Goal: Answer question/provide support: Share knowledge or assist other users

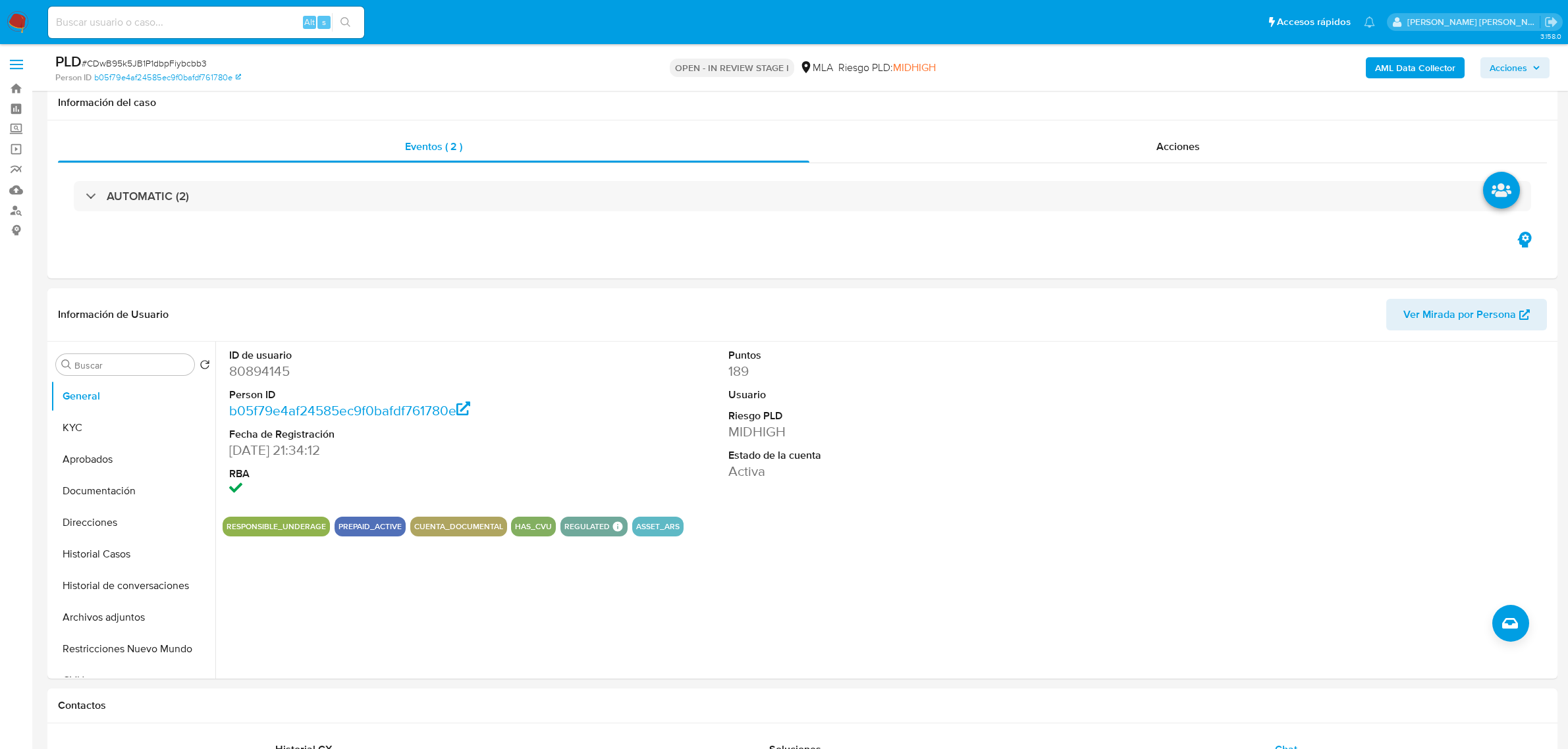
select select "10"
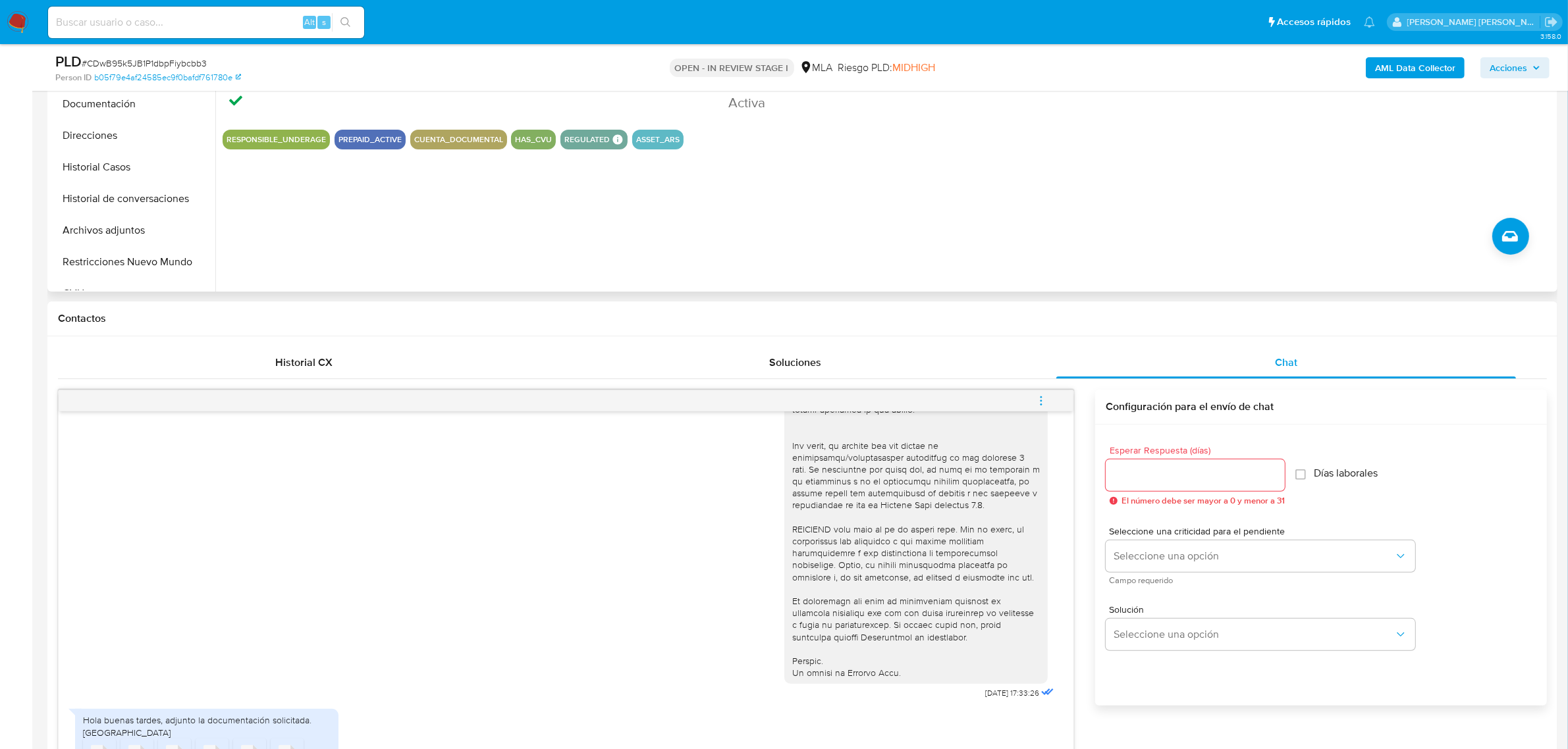
scroll to position [247, 0]
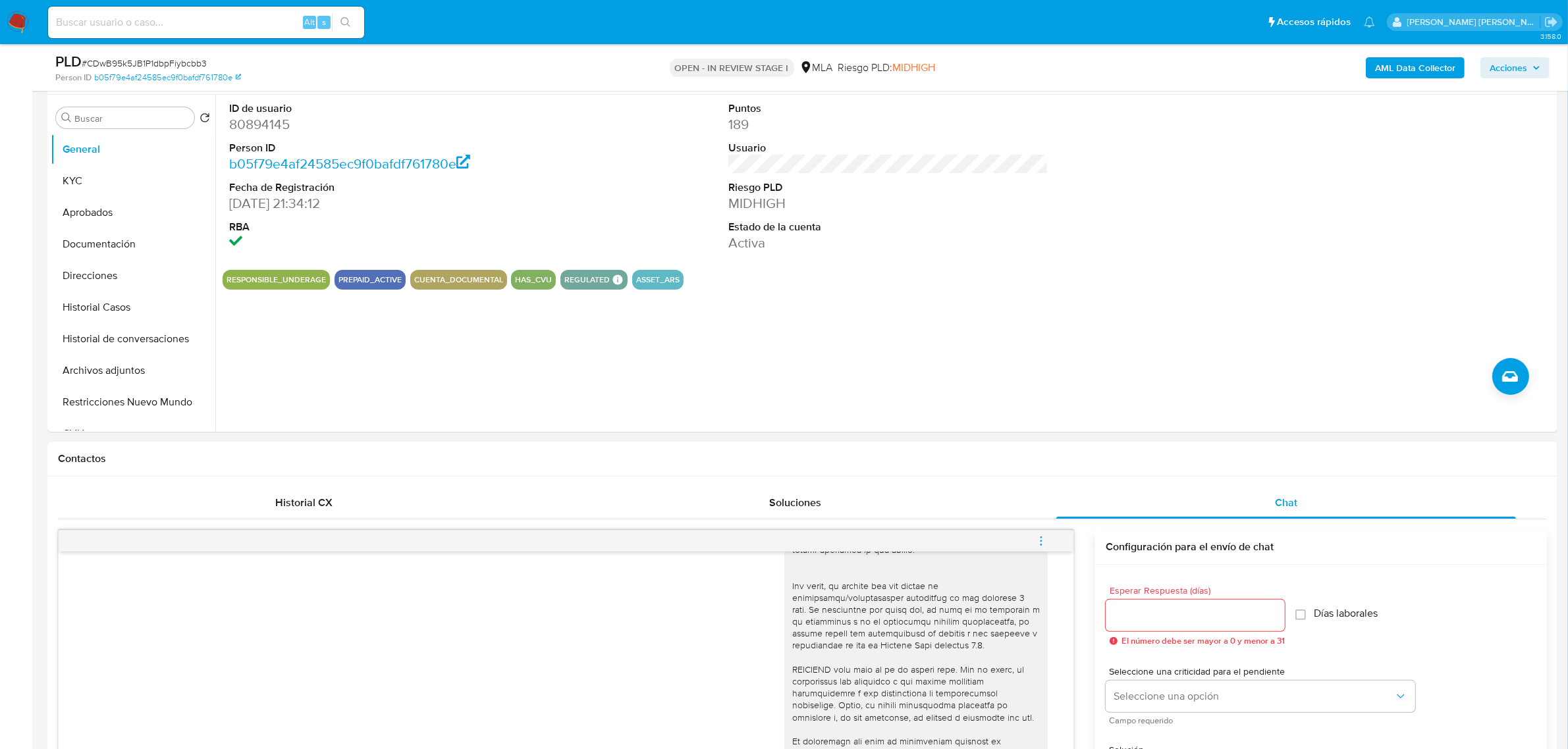
click at [1403, 74] on b "AML Data Collector" at bounding box center [1415, 67] width 80 height 21
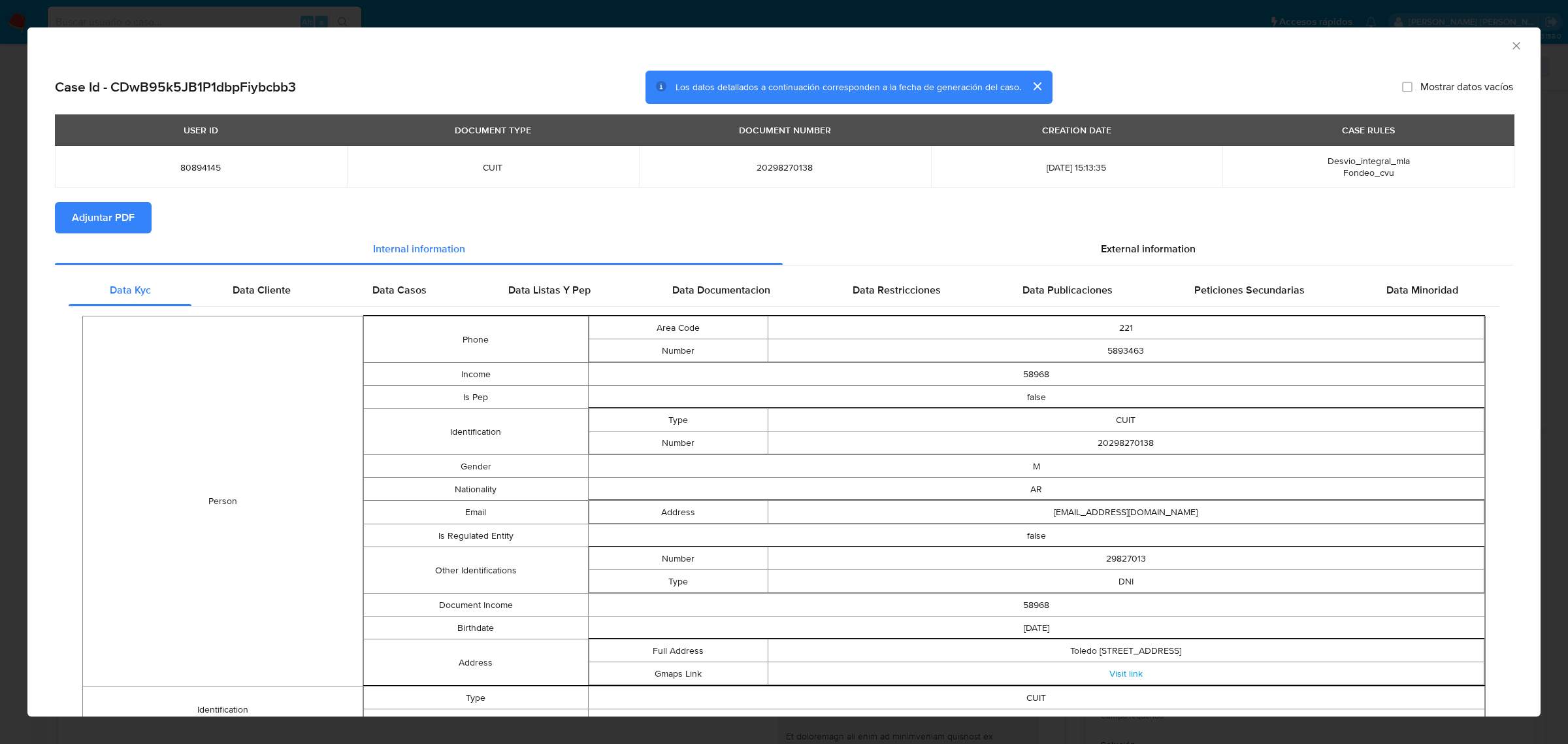
click at [76, 219] on span "Adjuntar PDF" at bounding box center [103, 217] width 63 height 28
click at [1510, 49] on icon "Cerrar ventana" at bounding box center [1517, 46] width 13 height 13
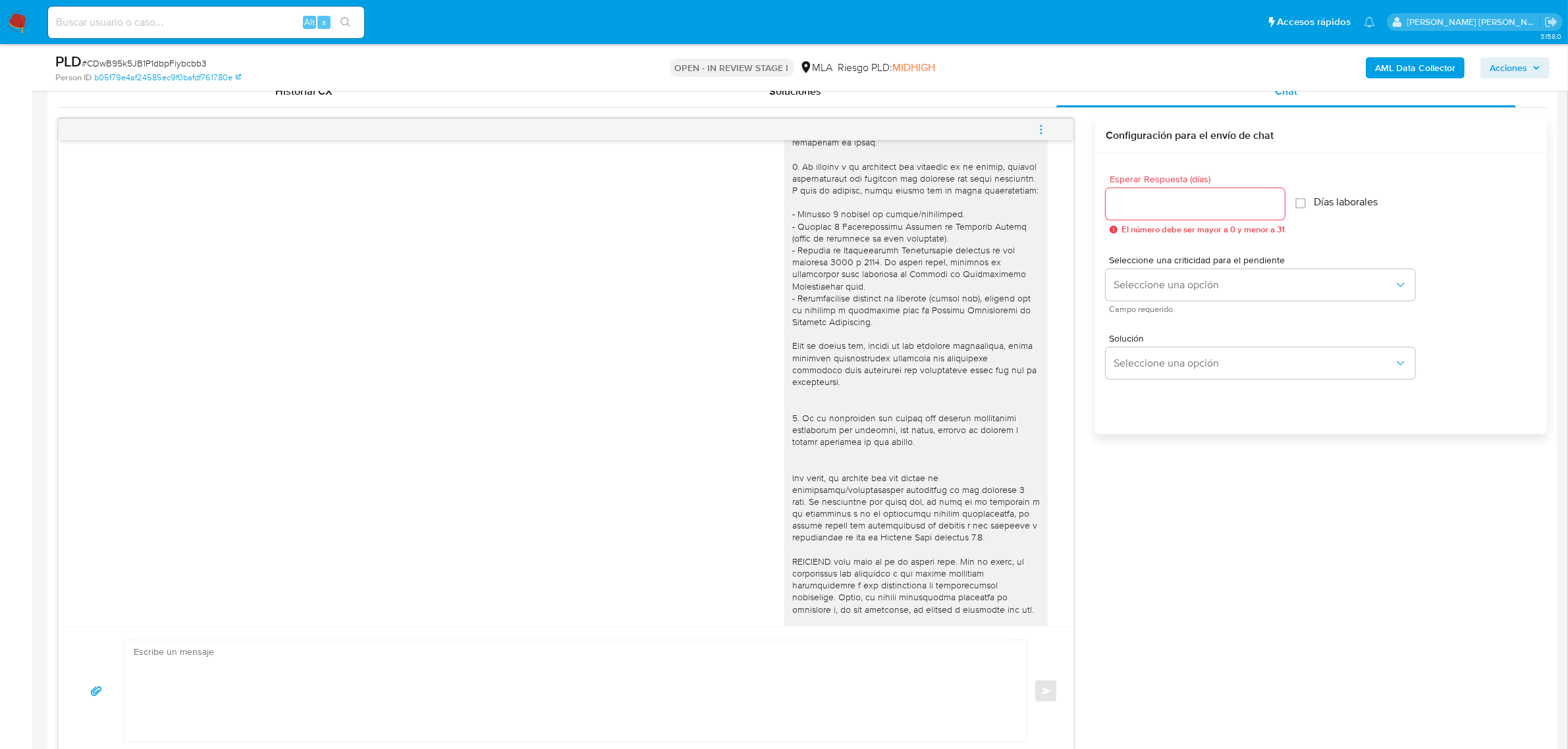
scroll to position [132, 0]
drag, startPoint x: 1048, startPoint y: 125, endPoint x: 1004, endPoint y: 136, distance: 45.4
click at [1047, 126] on button "menu-action" at bounding box center [1041, 130] width 43 height 31
click at [981, 132] on li "Abrir gestor de archivos" at bounding box center [951, 129] width 135 height 24
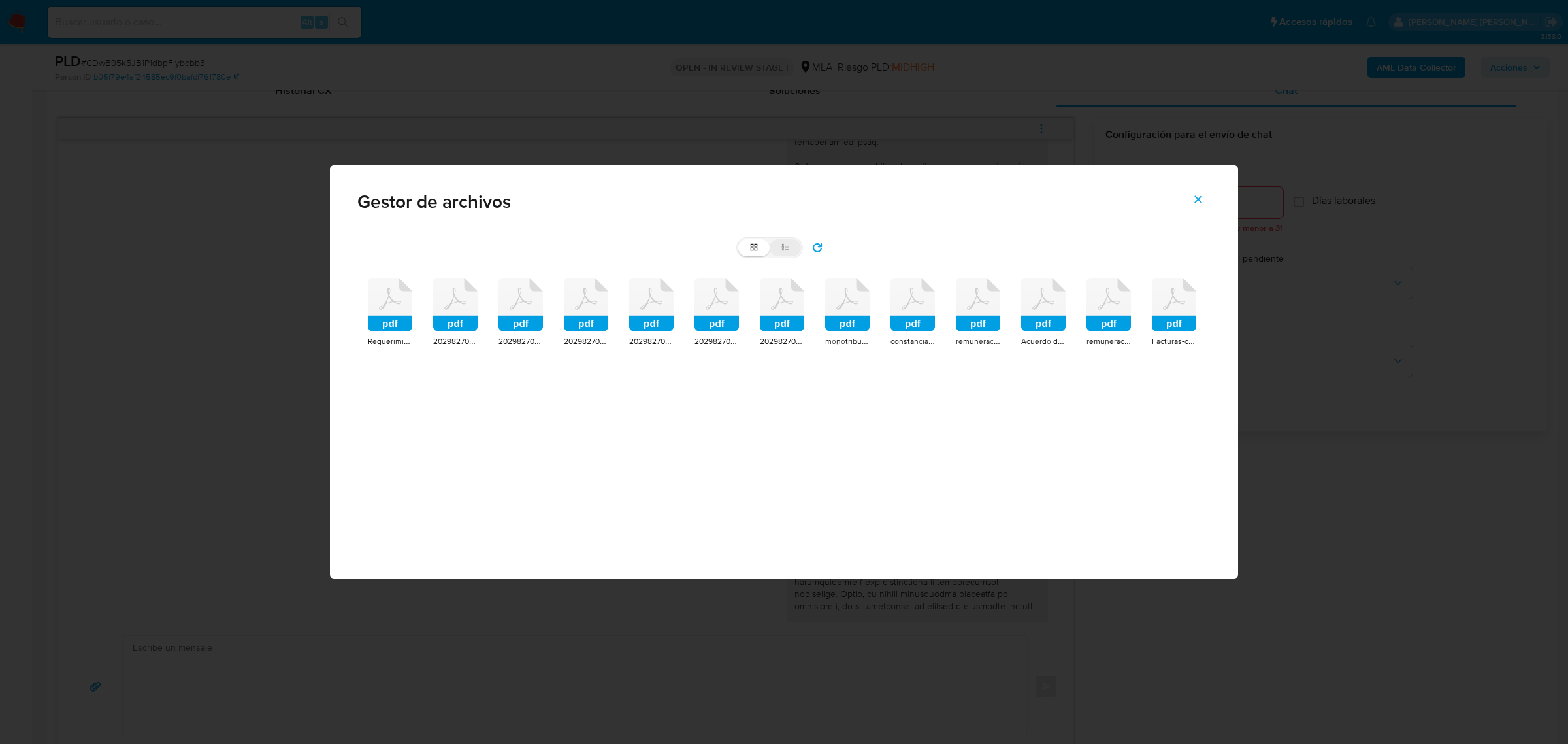
click at [799, 247] on label "list" at bounding box center [786, 247] width 31 height 17
click at [739, 240] on input "list" at bounding box center [738, 239] width 1 height 1
radio input "true"
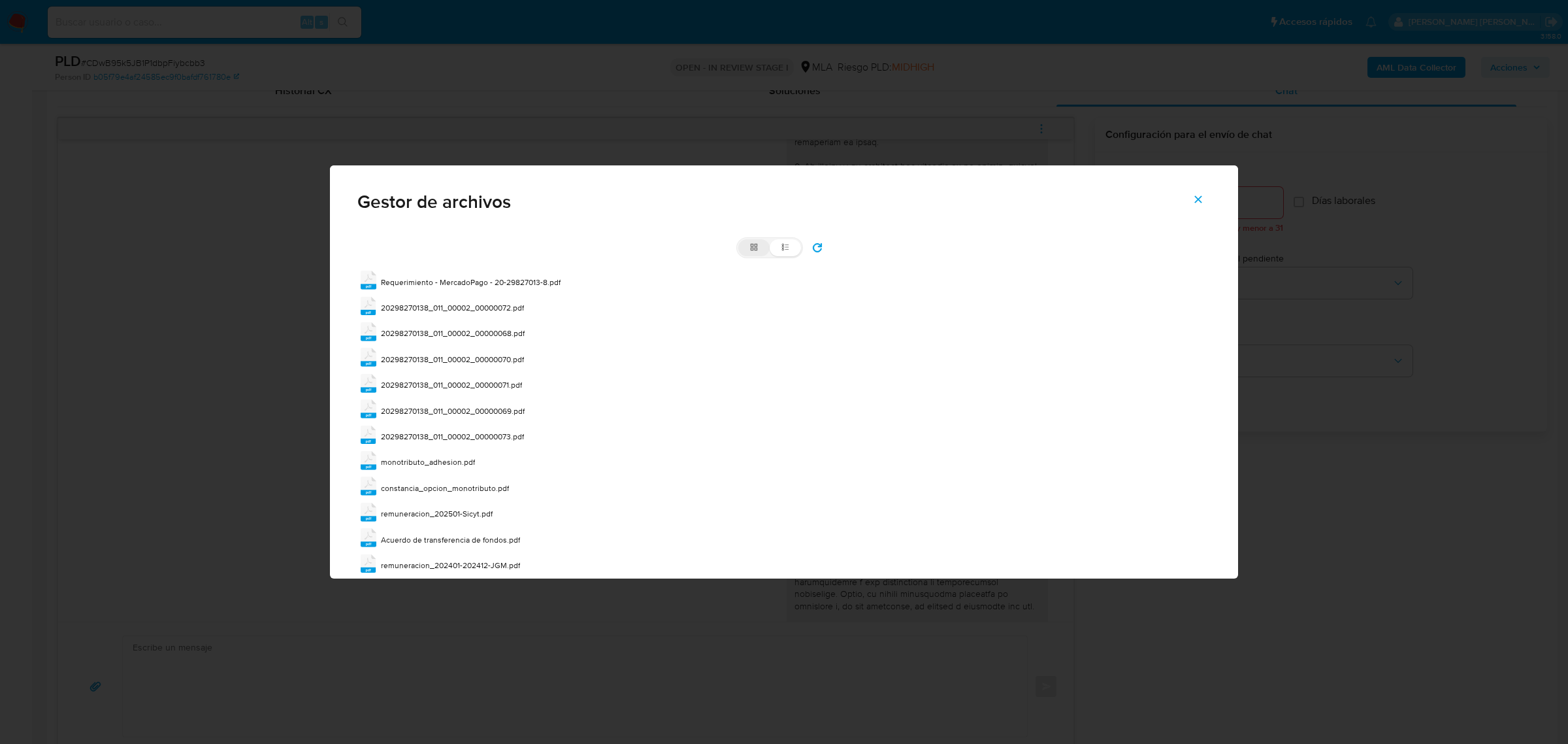
click at [749, 247] on icon at bounding box center [754, 247] width 9 height 9
click at [739, 240] on input "grid" at bounding box center [738, 239] width 1 height 1
radio input "true"
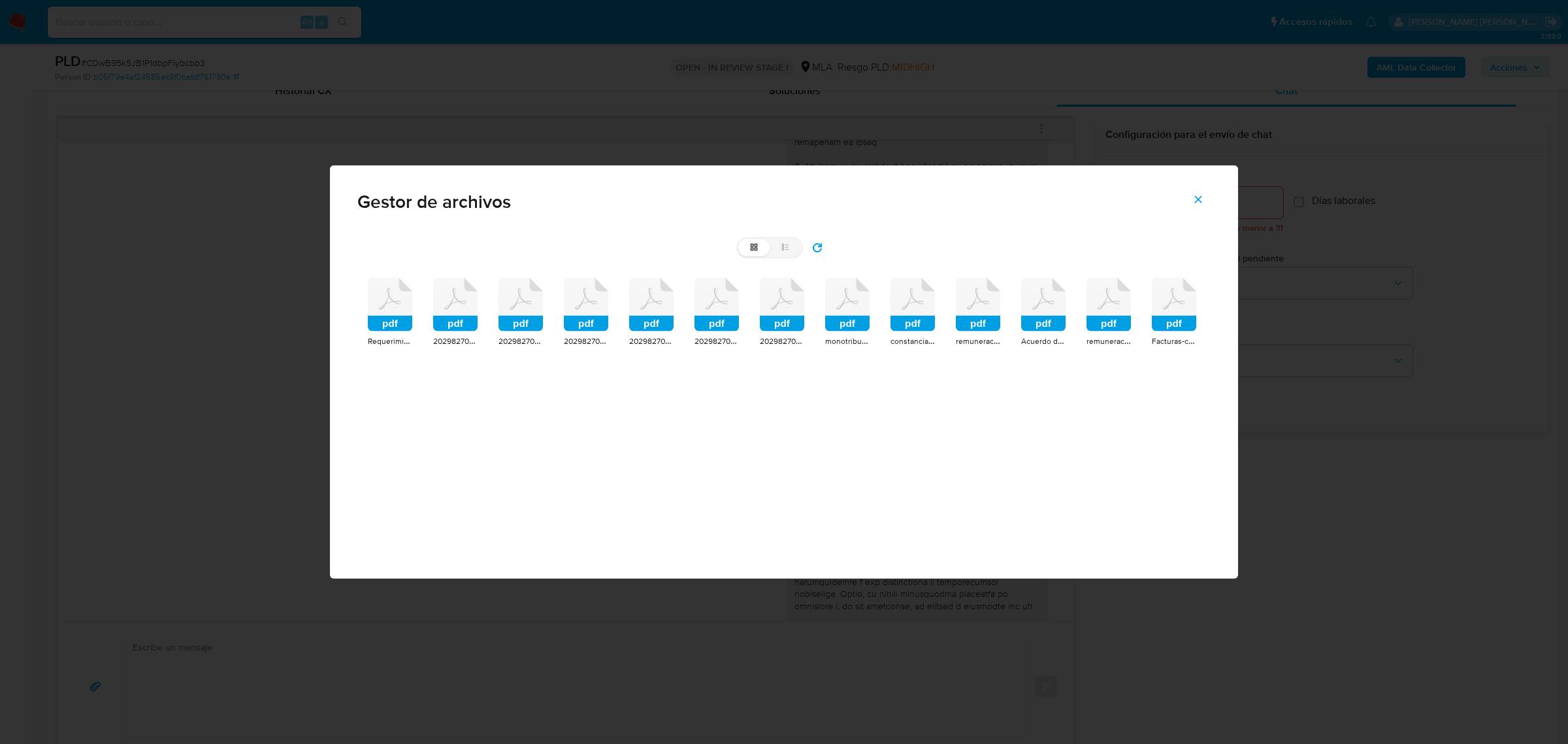
drag, startPoint x: 390, startPoint y: 311, endPoint x: 443, endPoint y: 309, distance: 53.0
click at [392, 310] on icon at bounding box center [390, 305] width 45 height 54
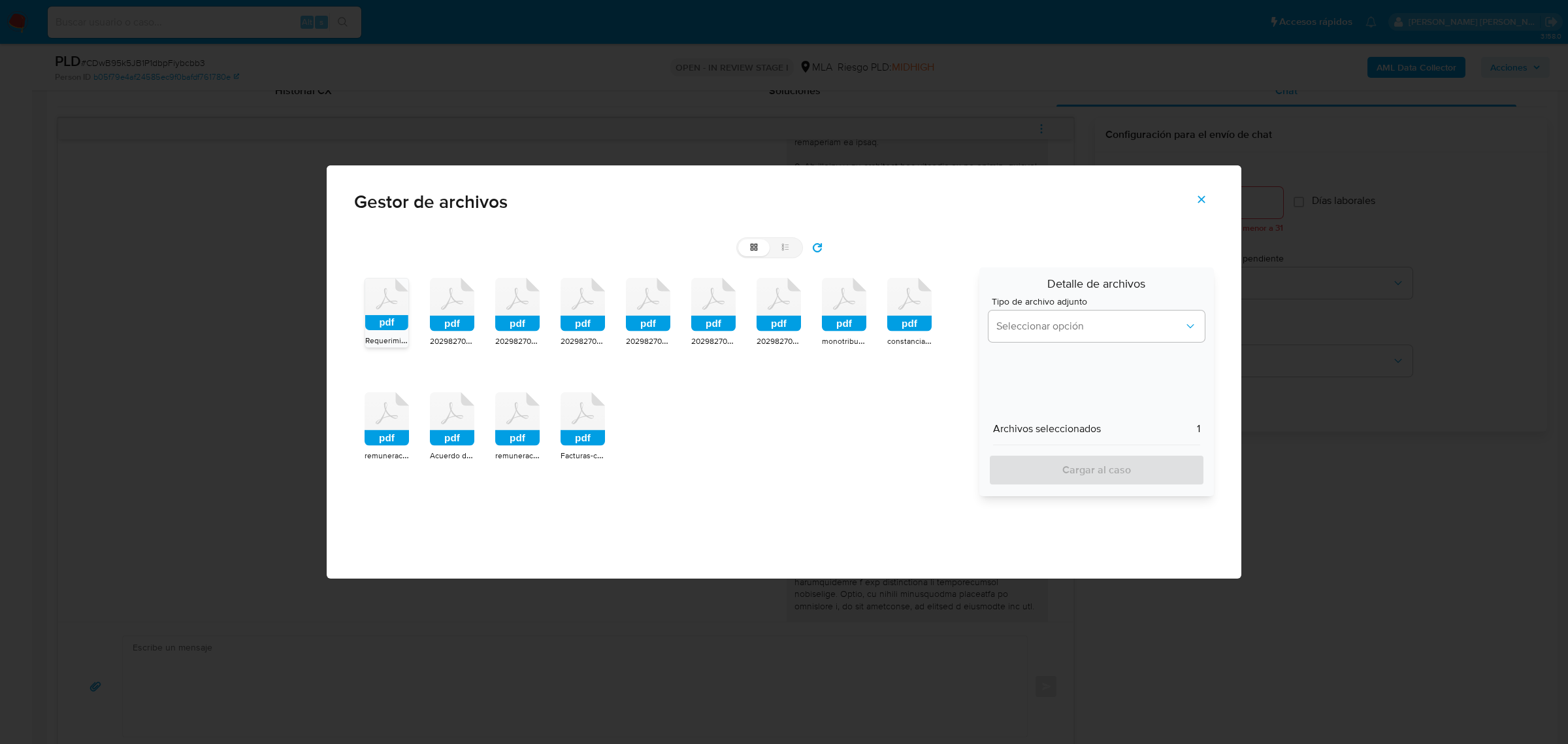
click at [449, 310] on icon at bounding box center [452, 305] width 45 height 54
drag, startPoint x: 518, startPoint y: 326, endPoint x: 546, endPoint y: 328, distance: 28.1
click at [534, 327] on rect at bounding box center [517, 323] width 45 height 16
click at [587, 321] on rect at bounding box center [583, 323] width 45 height 16
drag, startPoint x: 644, startPoint y: 312, endPoint x: 662, endPoint y: 317, distance: 18.7
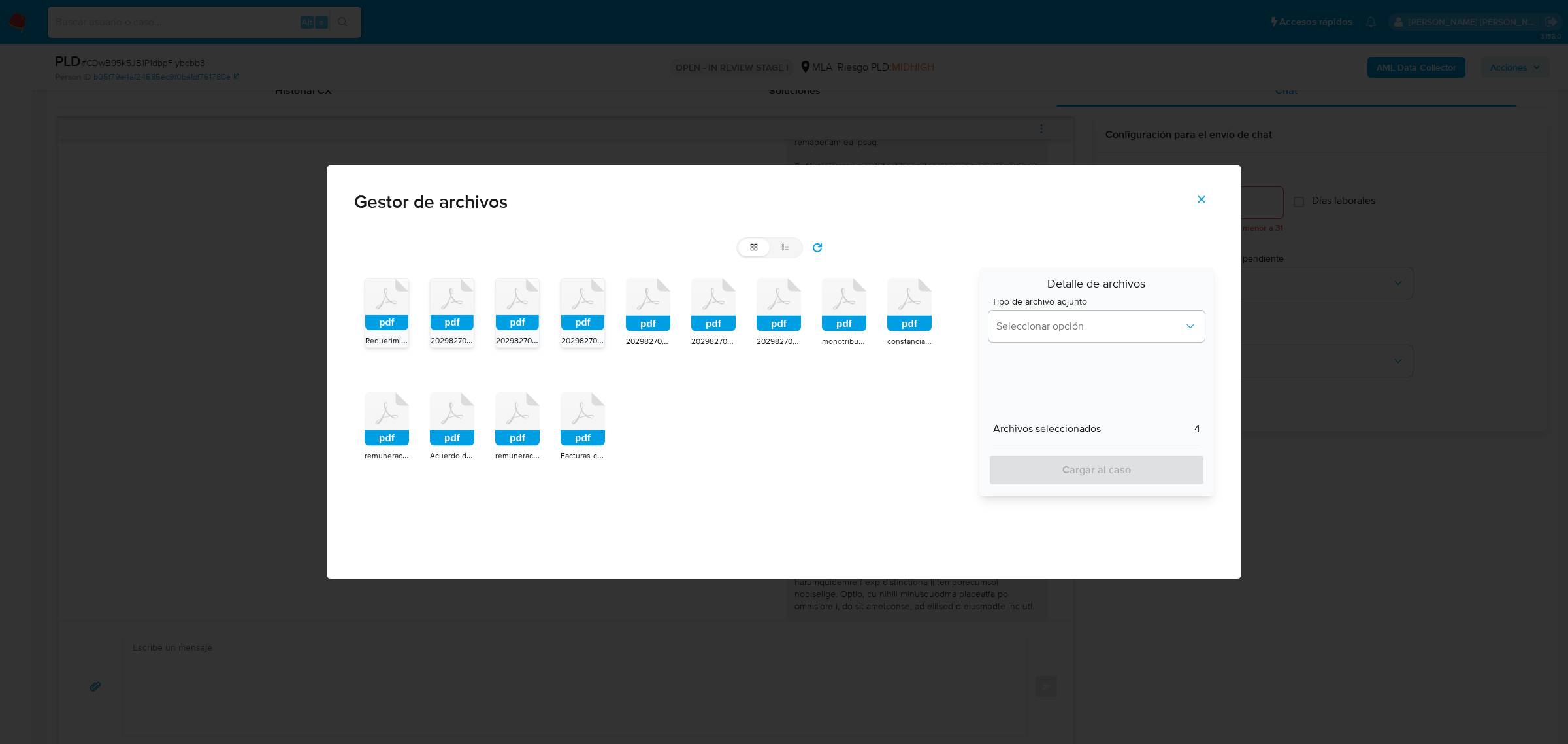
click at [647, 314] on icon at bounding box center [648, 305] width 45 height 54
click at [724, 315] on icon at bounding box center [714, 305] width 45 height 54
click at [765, 318] on rect at bounding box center [779, 323] width 45 height 16
click at [848, 317] on rect at bounding box center [844, 323] width 45 height 16
click at [898, 315] on icon at bounding box center [909, 305] width 45 height 54
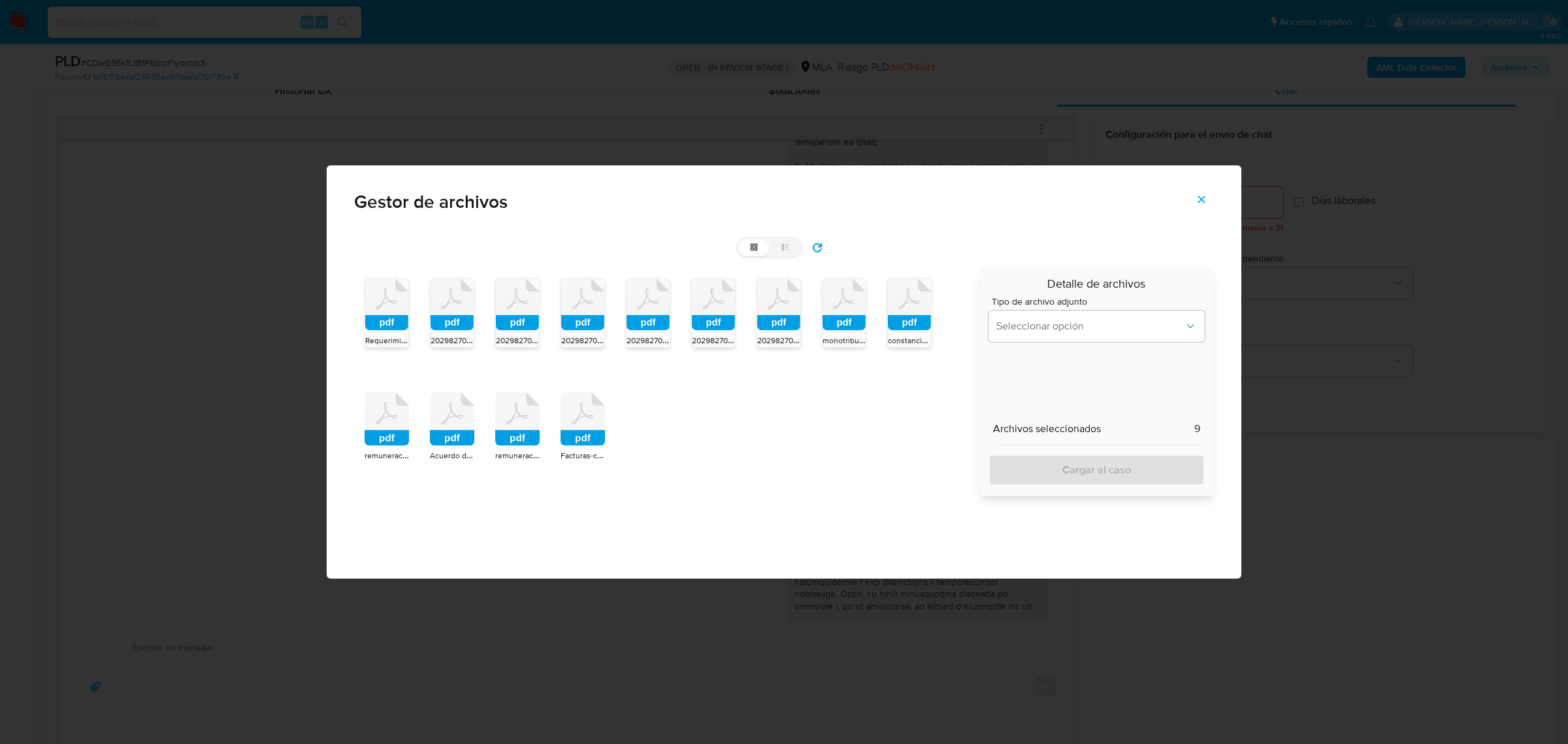
click at [399, 440] on rect at bounding box center [387, 437] width 45 height 16
click at [447, 433] on rect at bounding box center [452, 437] width 45 height 16
drag, startPoint x: 502, startPoint y: 437, endPoint x: 566, endPoint y: 430, distance: 64.4
click at [511, 438] on rect at bounding box center [517, 437] width 45 height 16
drag, startPoint x: 589, startPoint y: 425, endPoint x: 979, endPoint y: 344, distance: 398.3
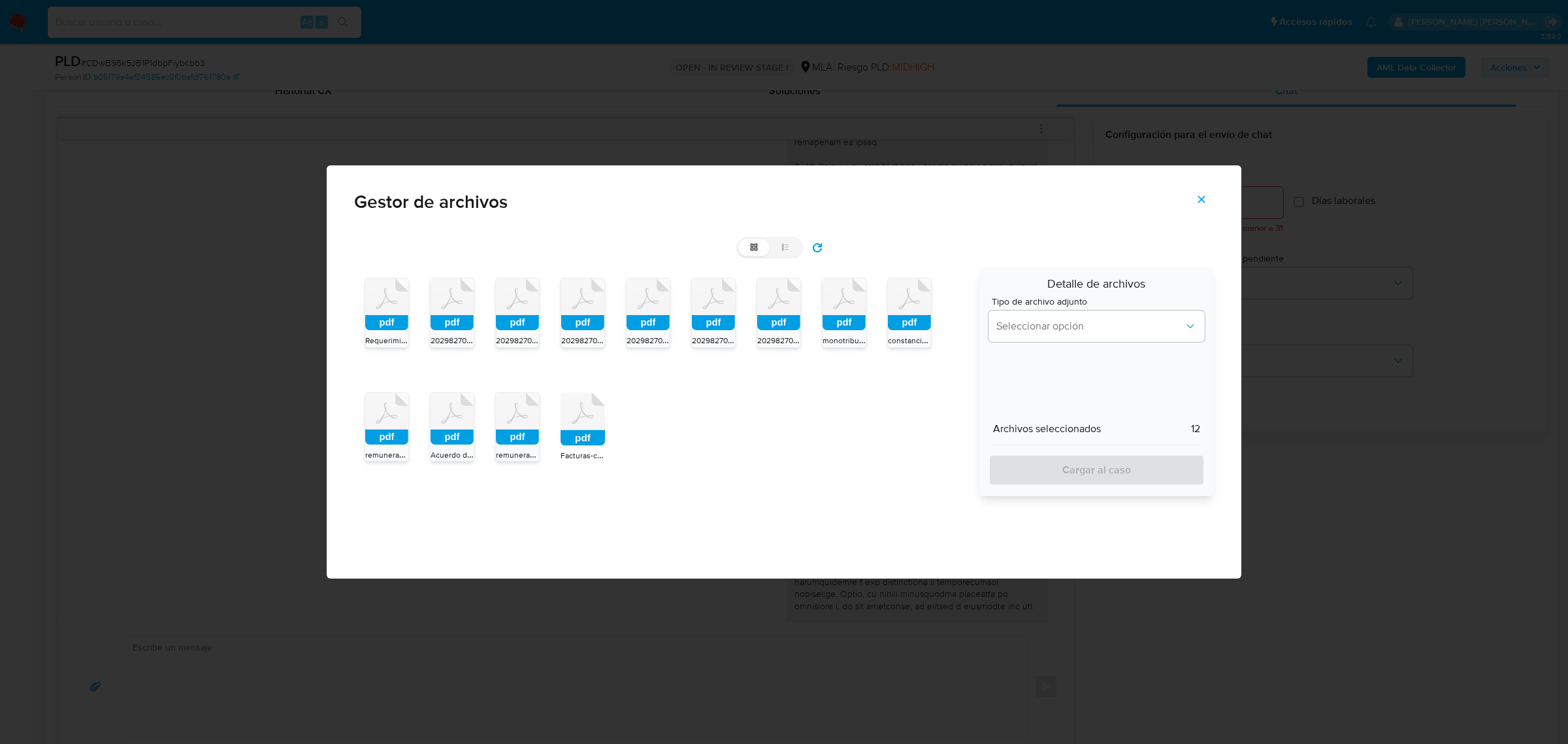
click at [599, 426] on icon at bounding box center [583, 419] width 45 height 54
click at [1030, 335] on button "Seleccionar opción" at bounding box center [1097, 326] width 216 height 31
click at [1030, 390] on span "INGRESOS" at bounding box center [1021, 393] width 49 height 13
click at [1040, 472] on span "Cargar al caso" at bounding box center [1096, 469] width 182 height 28
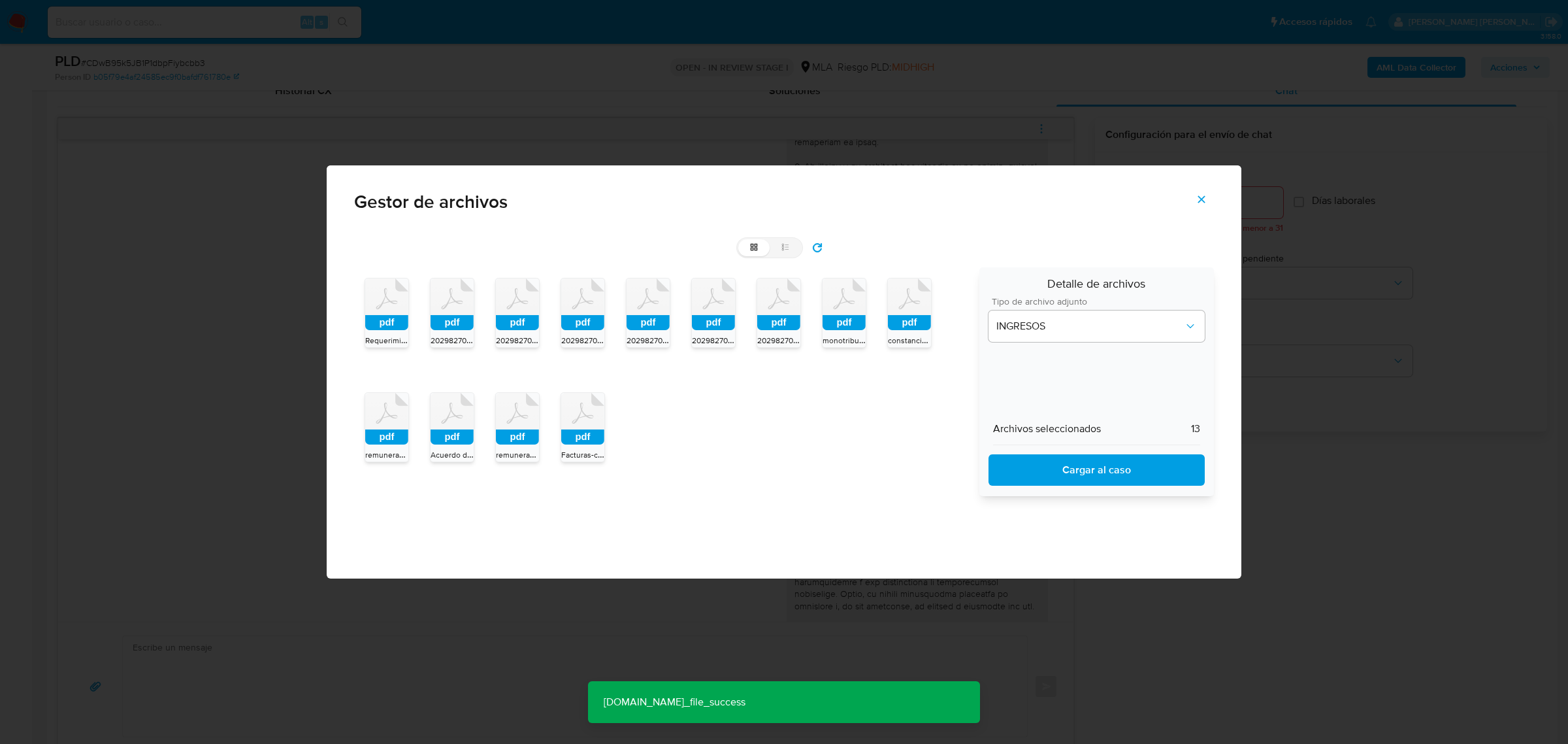
click at [1197, 198] on icon "Cerrar" at bounding box center [1201, 199] width 12 height 12
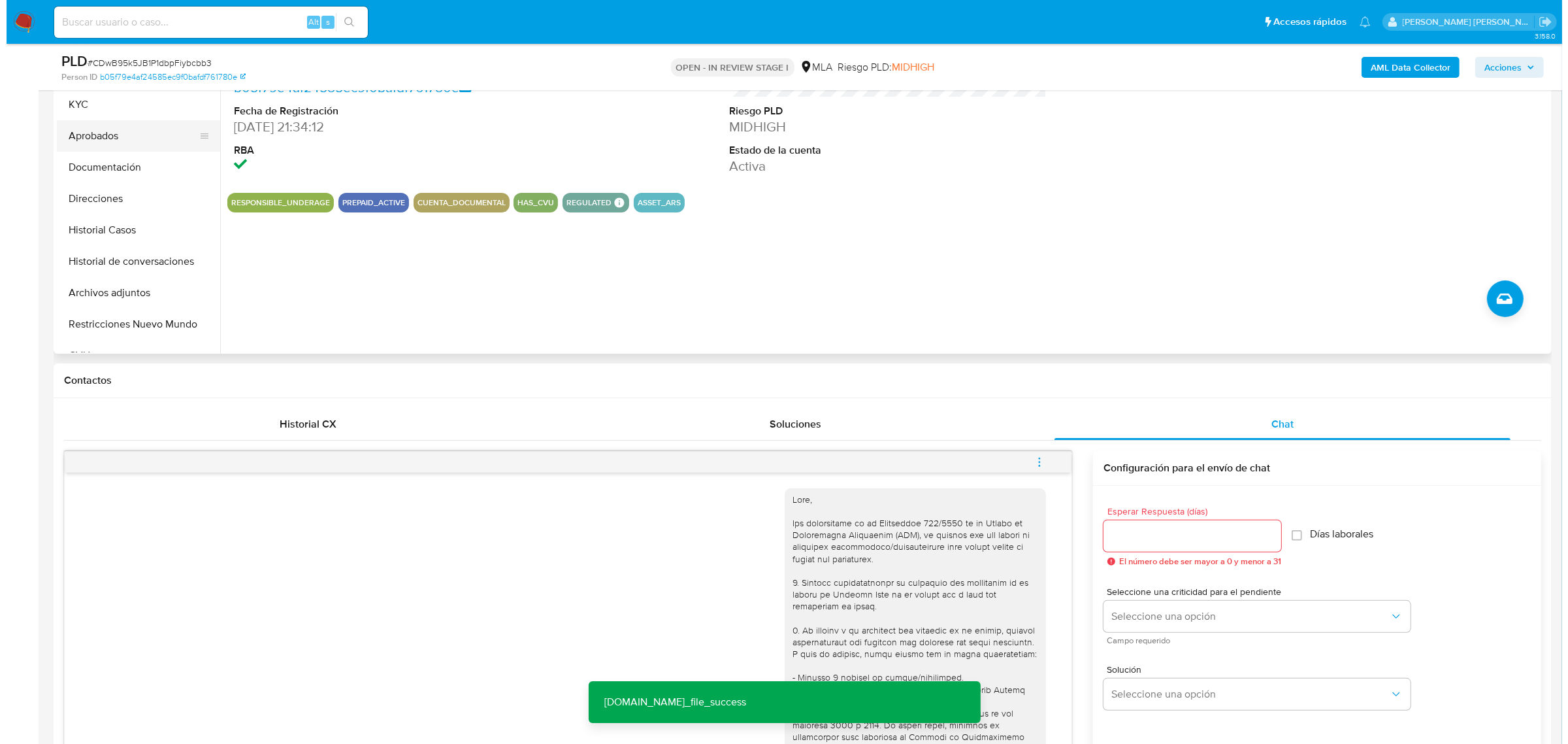
scroll to position [164, 0]
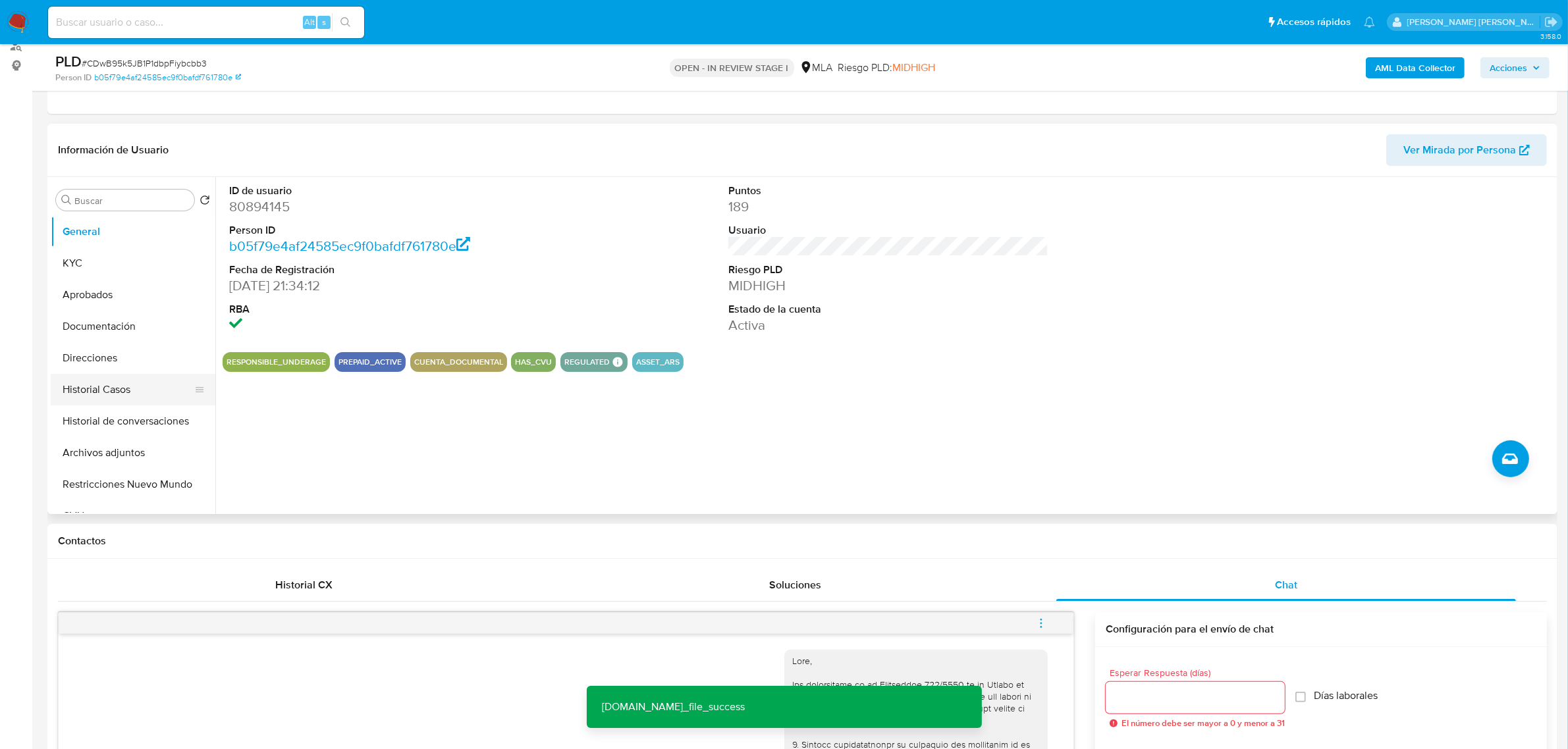
click at [100, 383] on button "Historial Casos" at bounding box center [127, 390] width 154 height 31
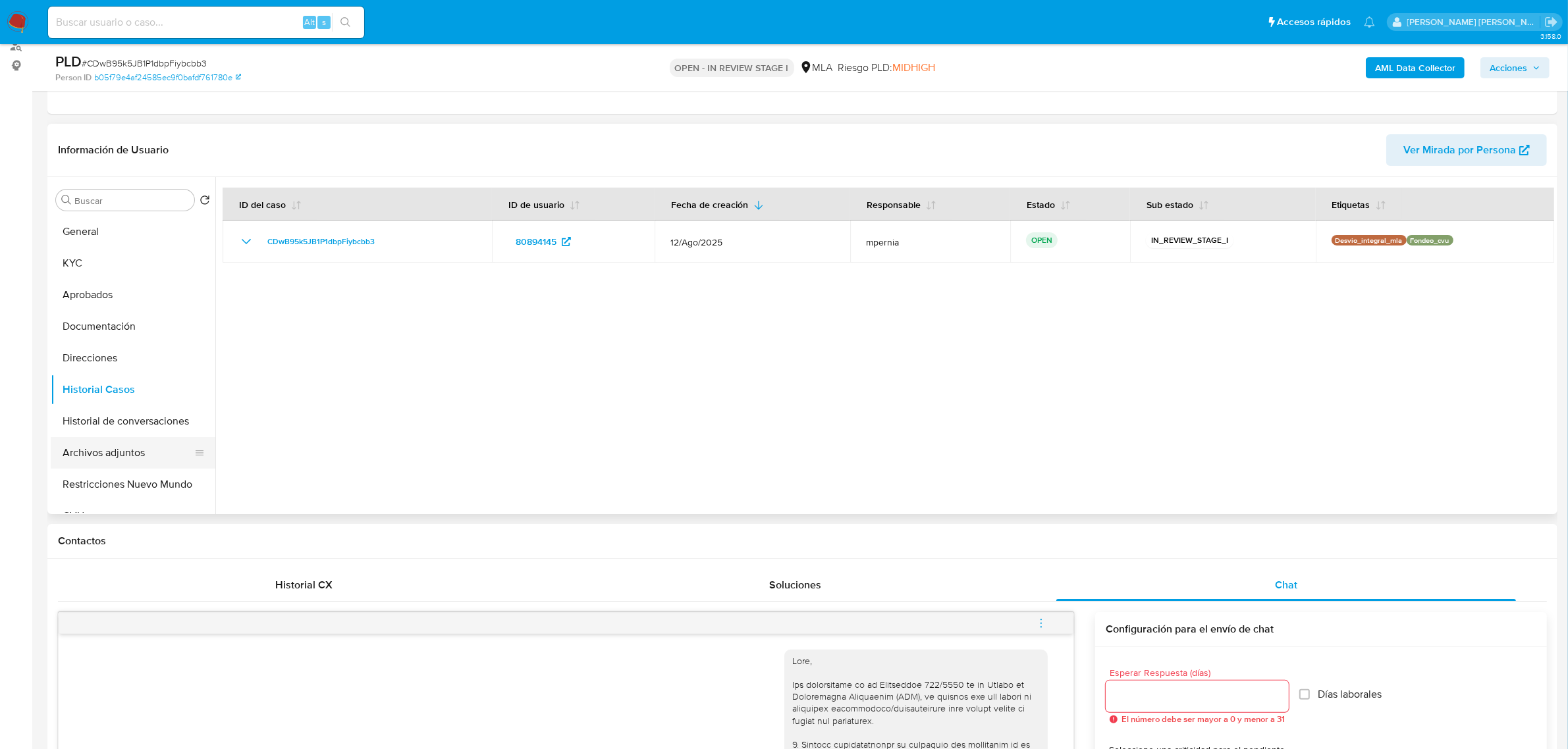
click at [133, 441] on button "Archivos adjuntos" at bounding box center [127, 452] width 154 height 31
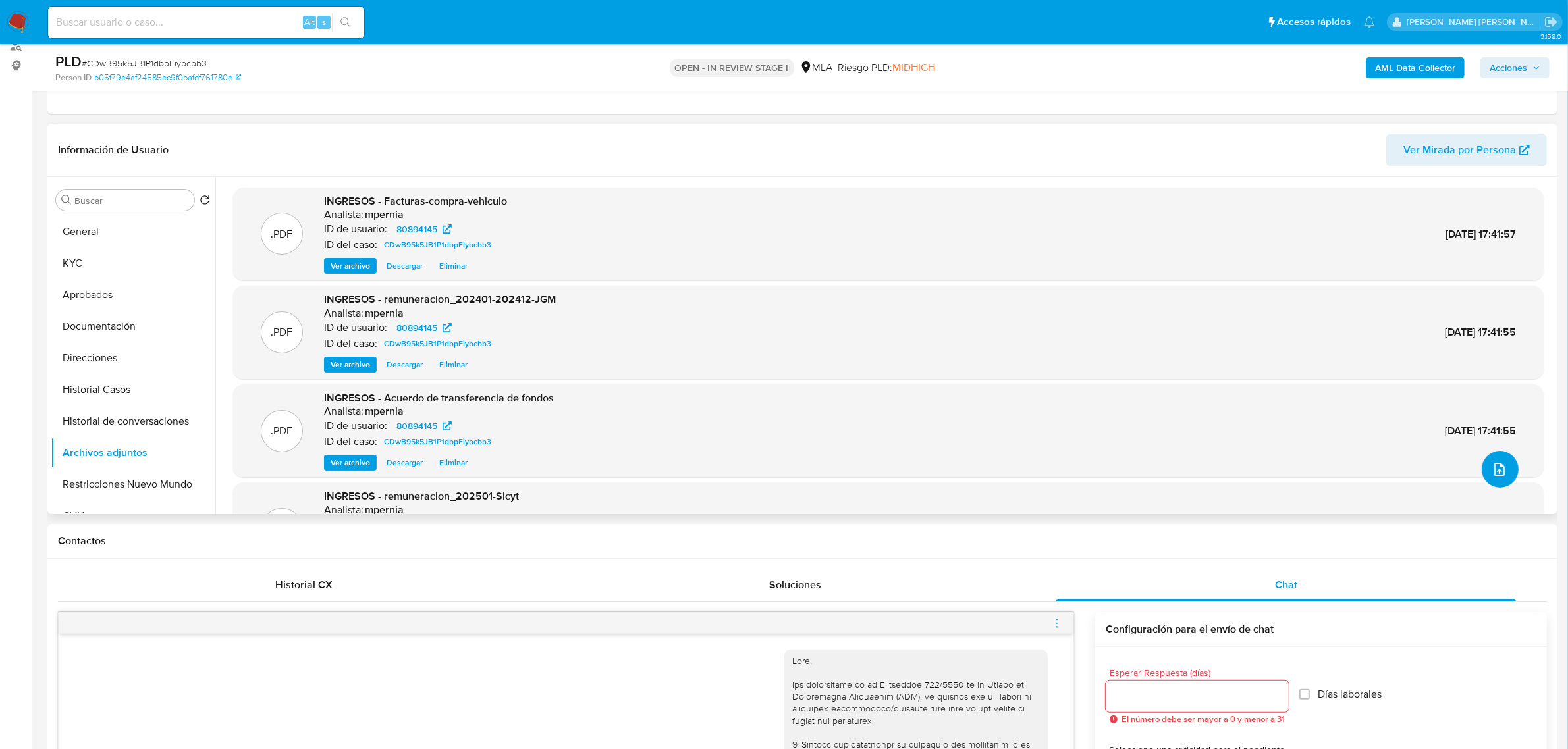
click at [1491, 462] on span "upload-file" at bounding box center [1499, 469] width 16 height 16
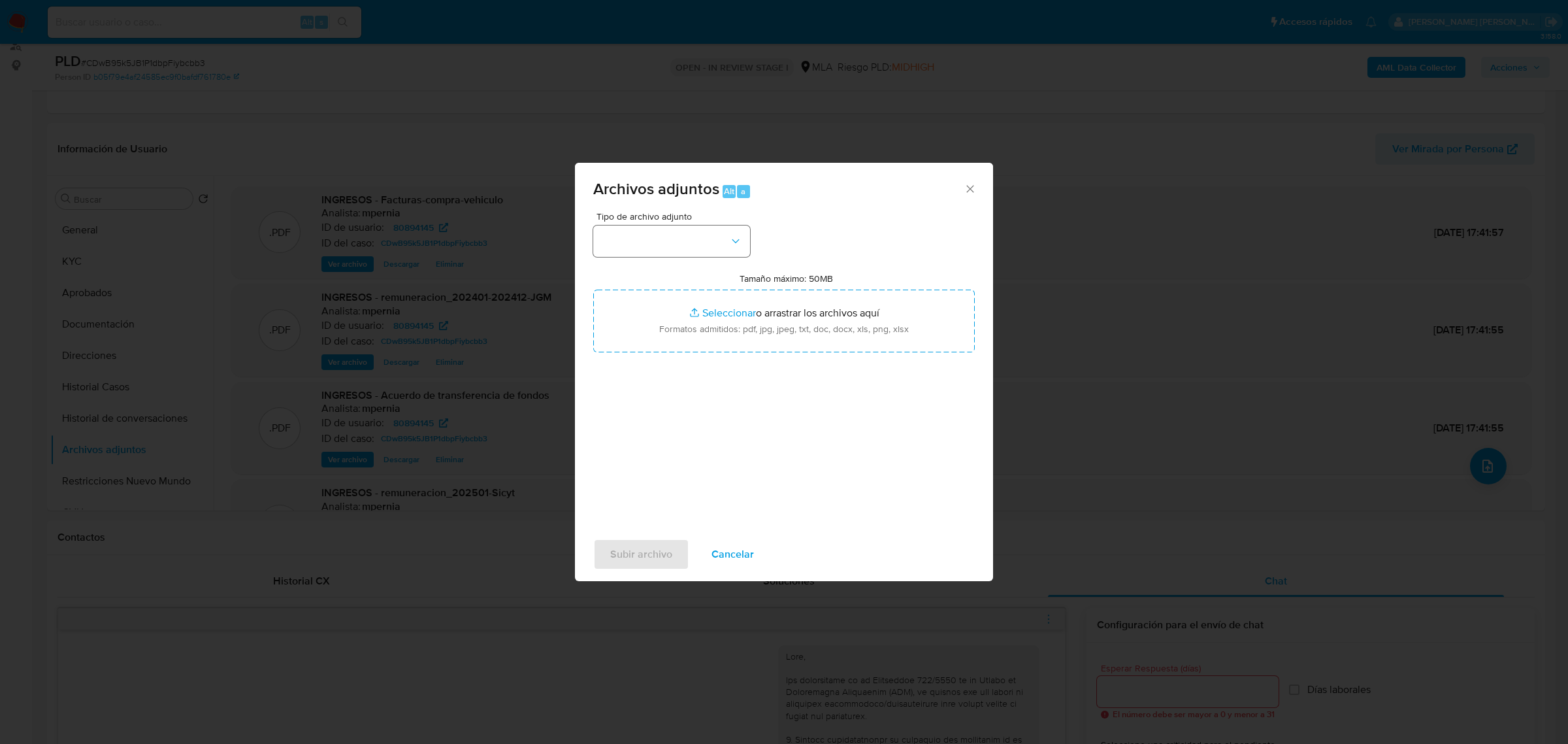
click at [654, 224] on div "Tipo de archivo adjunto" at bounding box center [671, 233] width 156 height 45
click at [657, 226] on button "button" at bounding box center [671, 241] width 156 height 31
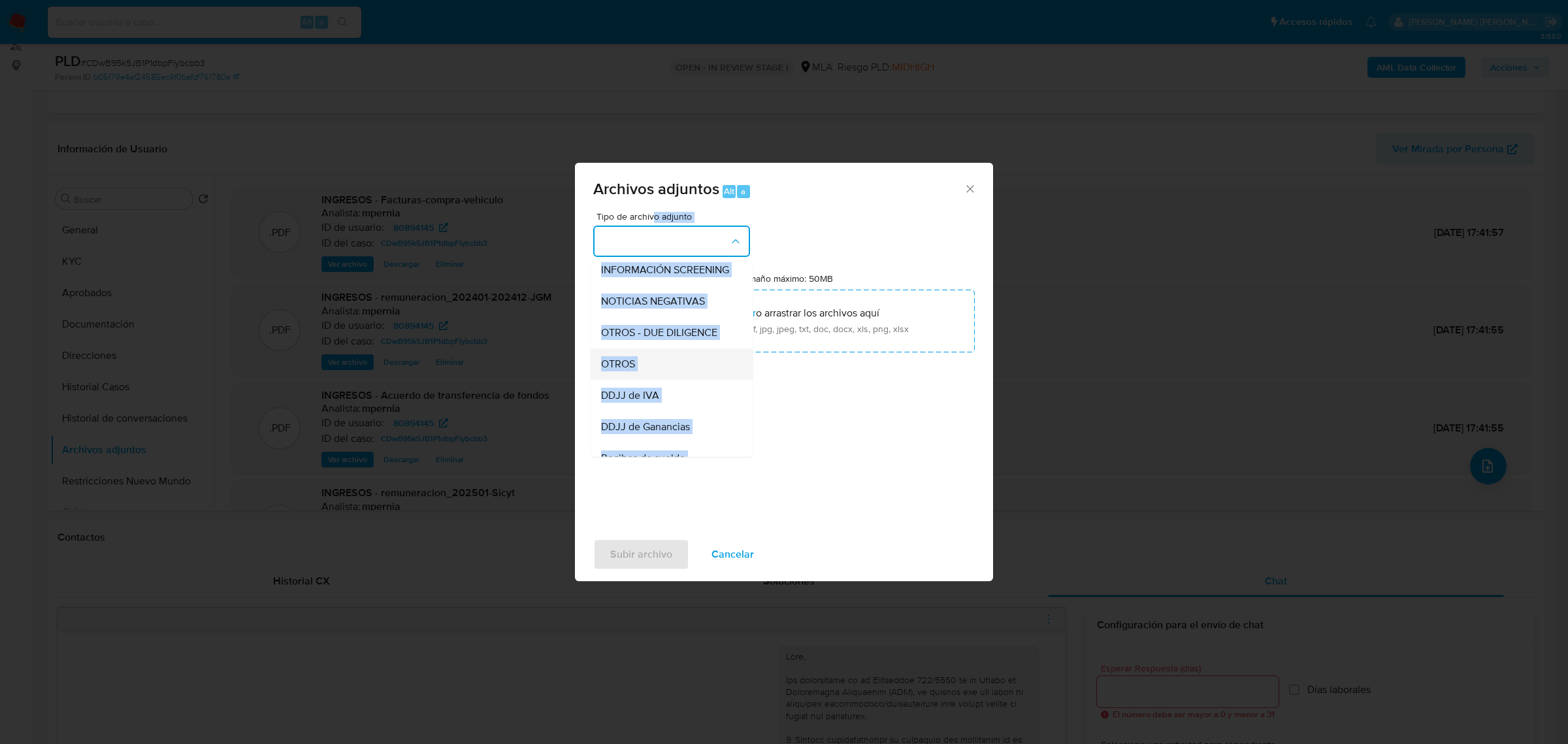
click at [633, 370] on span "OTROS" at bounding box center [618, 363] width 34 height 13
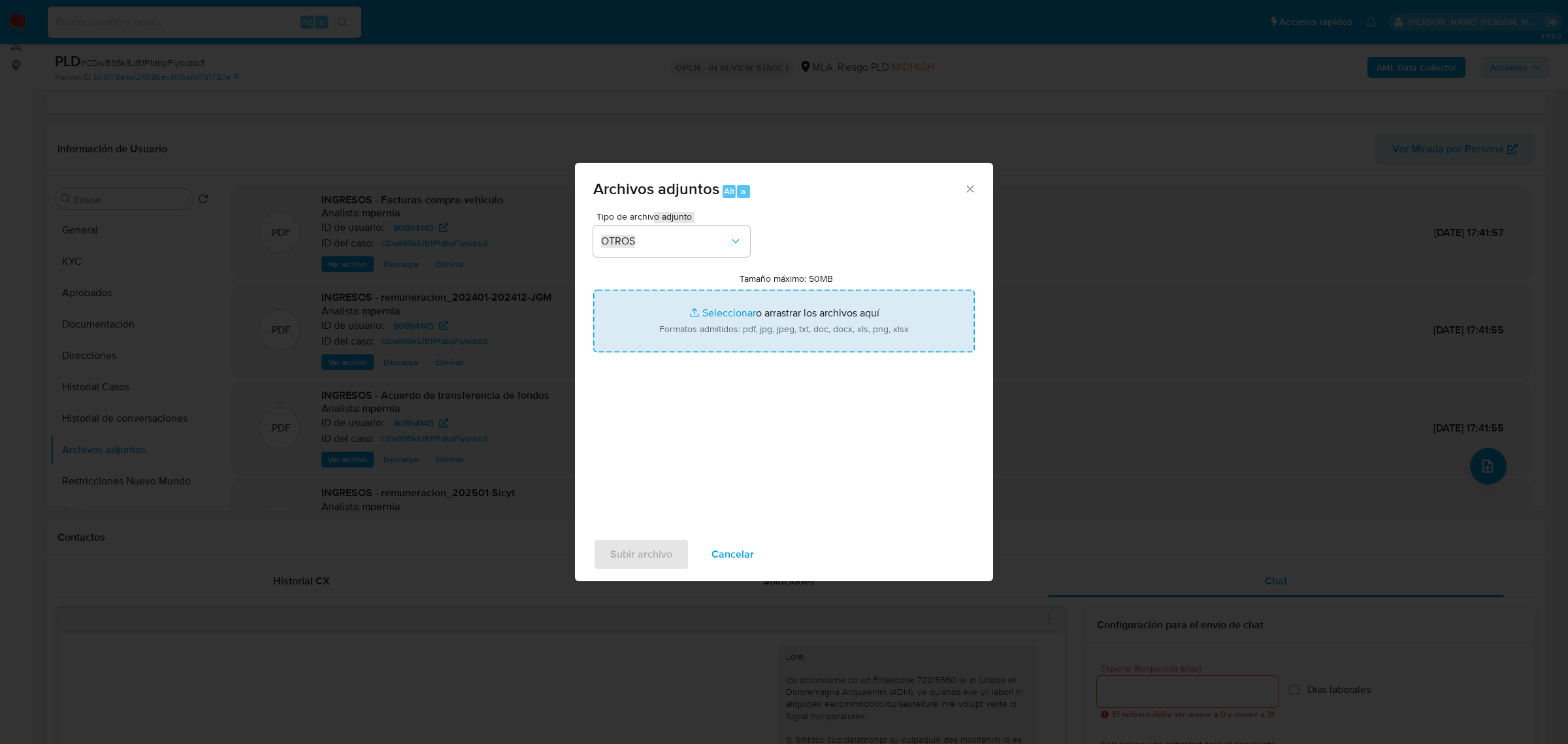
type input "C:\fakepath\Movimientos-Aladdin-80894145.xlsx"
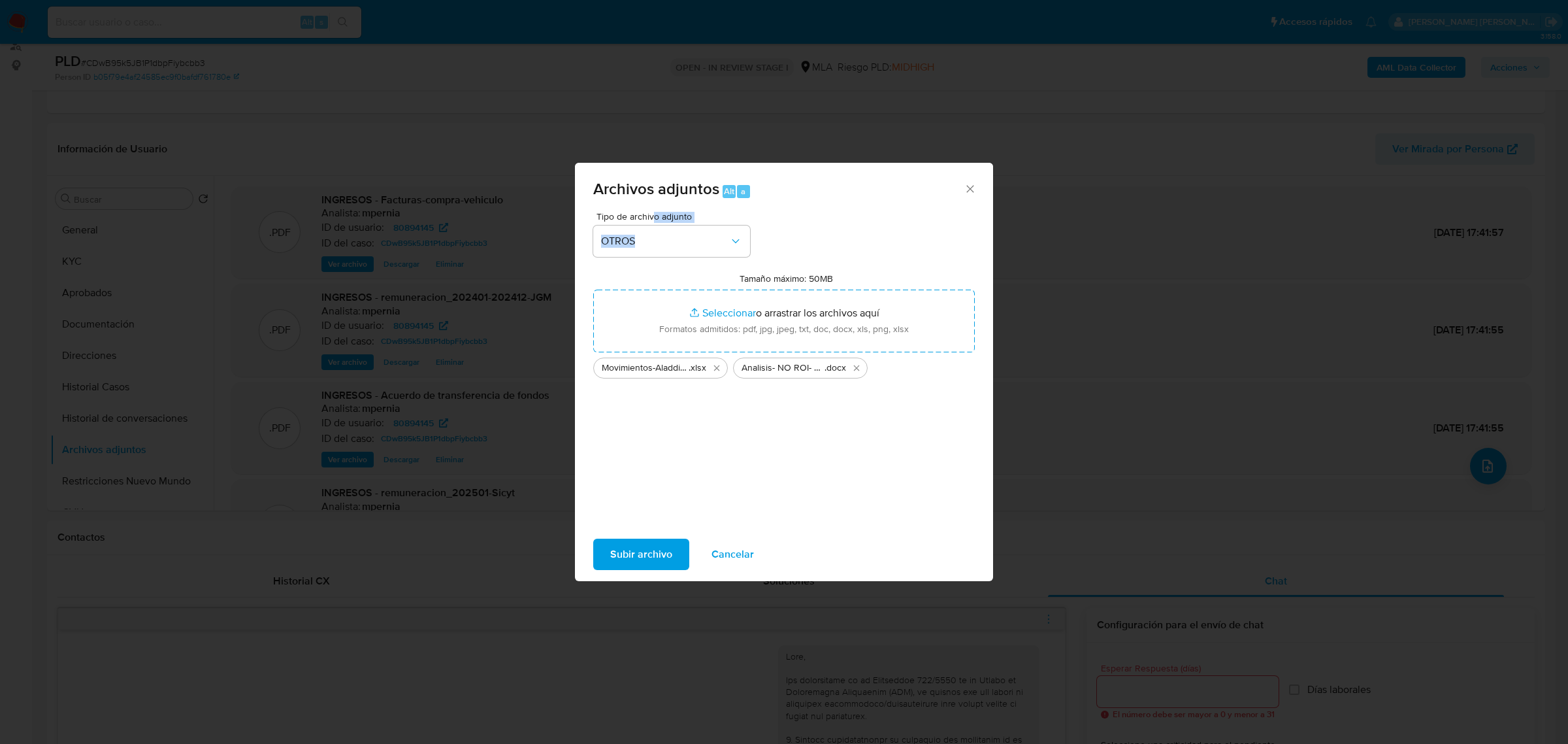
click at [658, 550] on span "Subir archivo" at bounding box center [641, 554] width 62 height 28
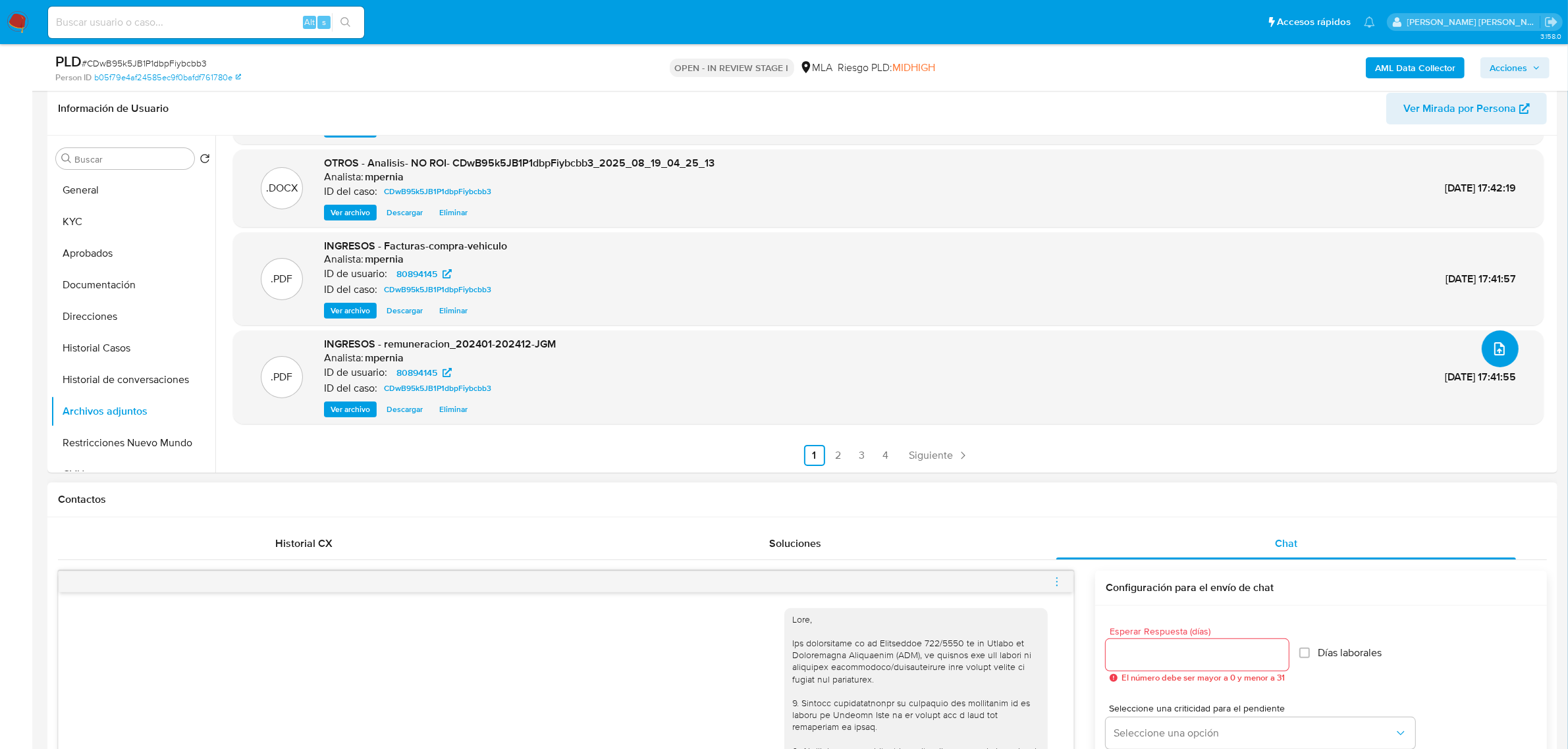
scroll to position [247, 0]
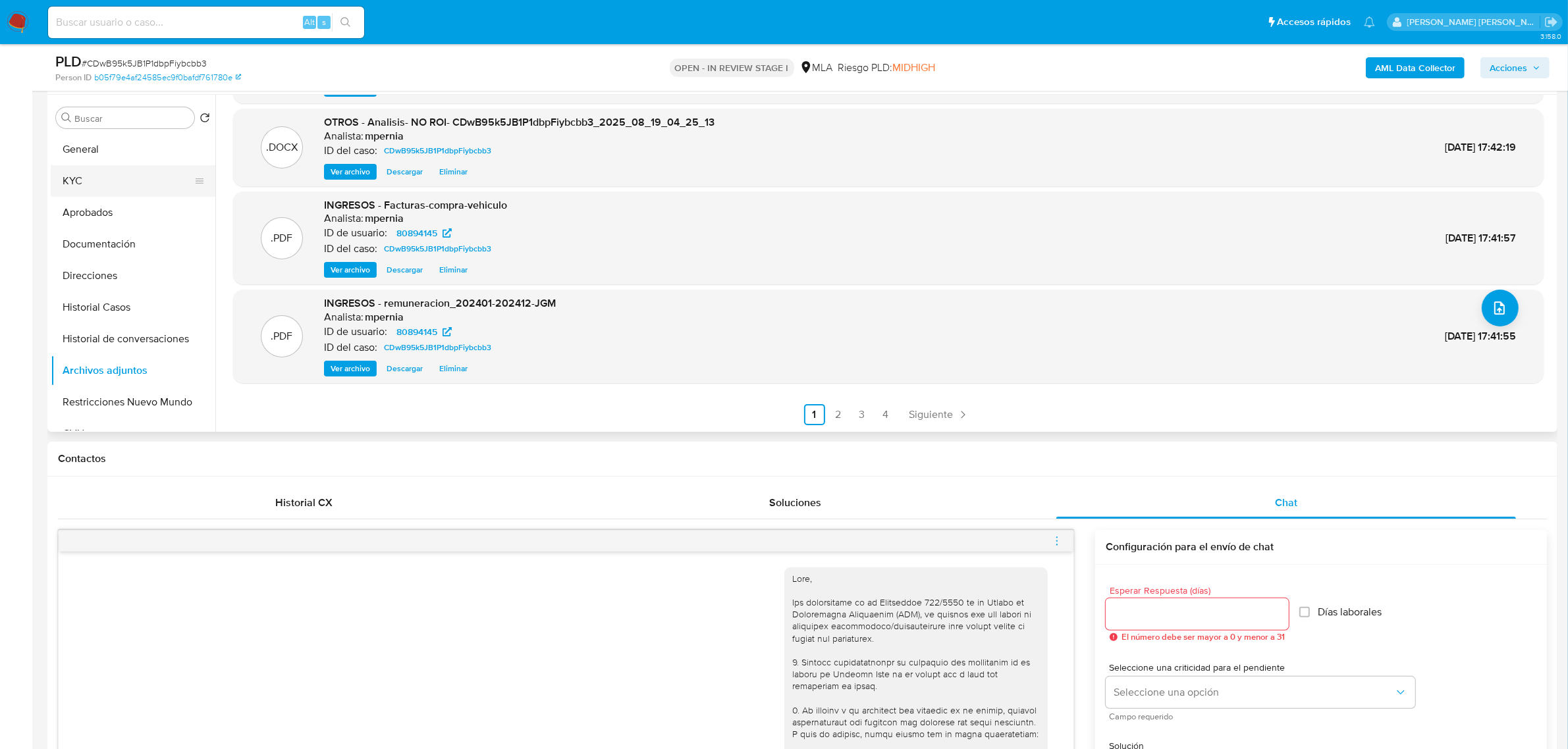
click at [90, 194] on button "KYC" at bounding box center [127, 181] width 154 height 31
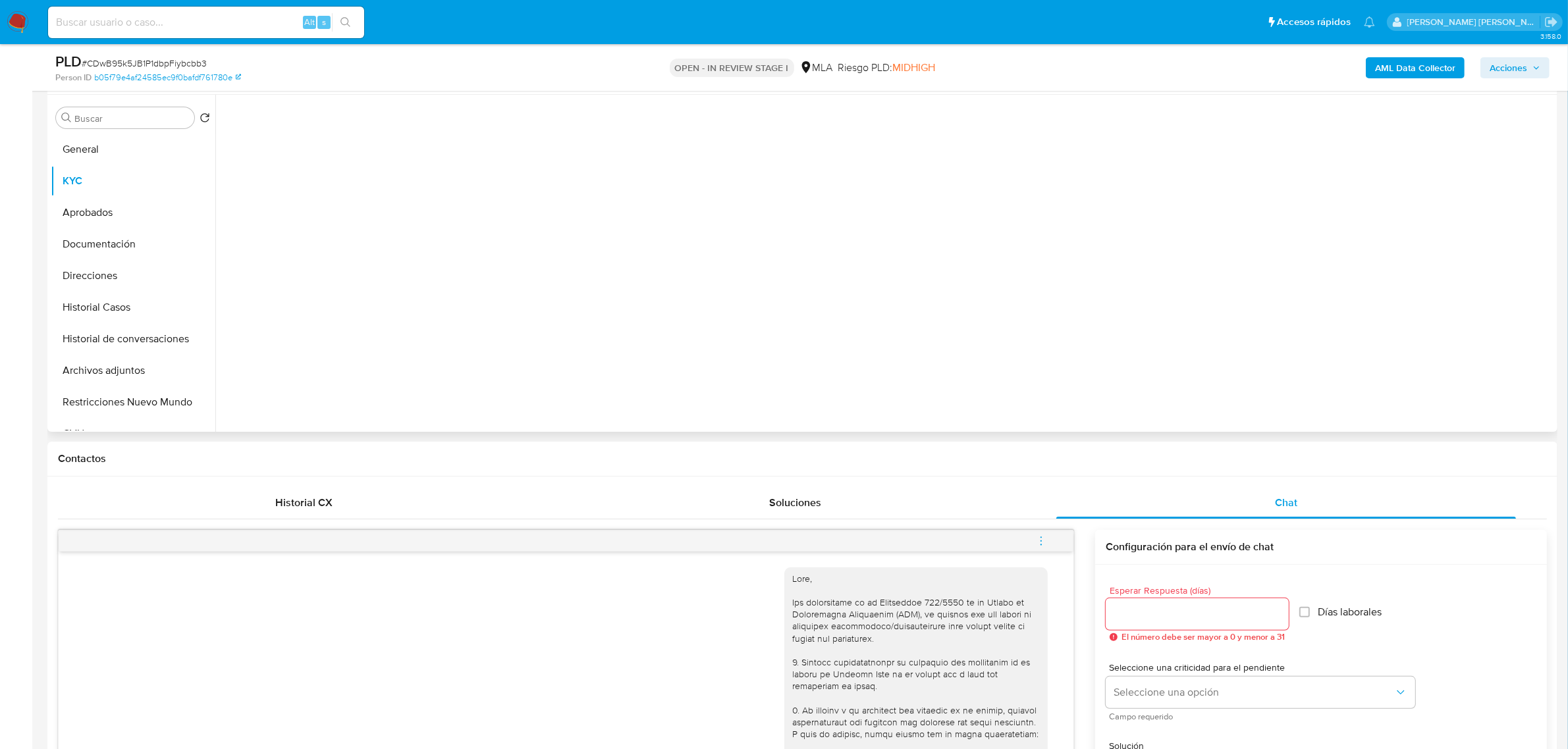
scroll to position [0, 0]
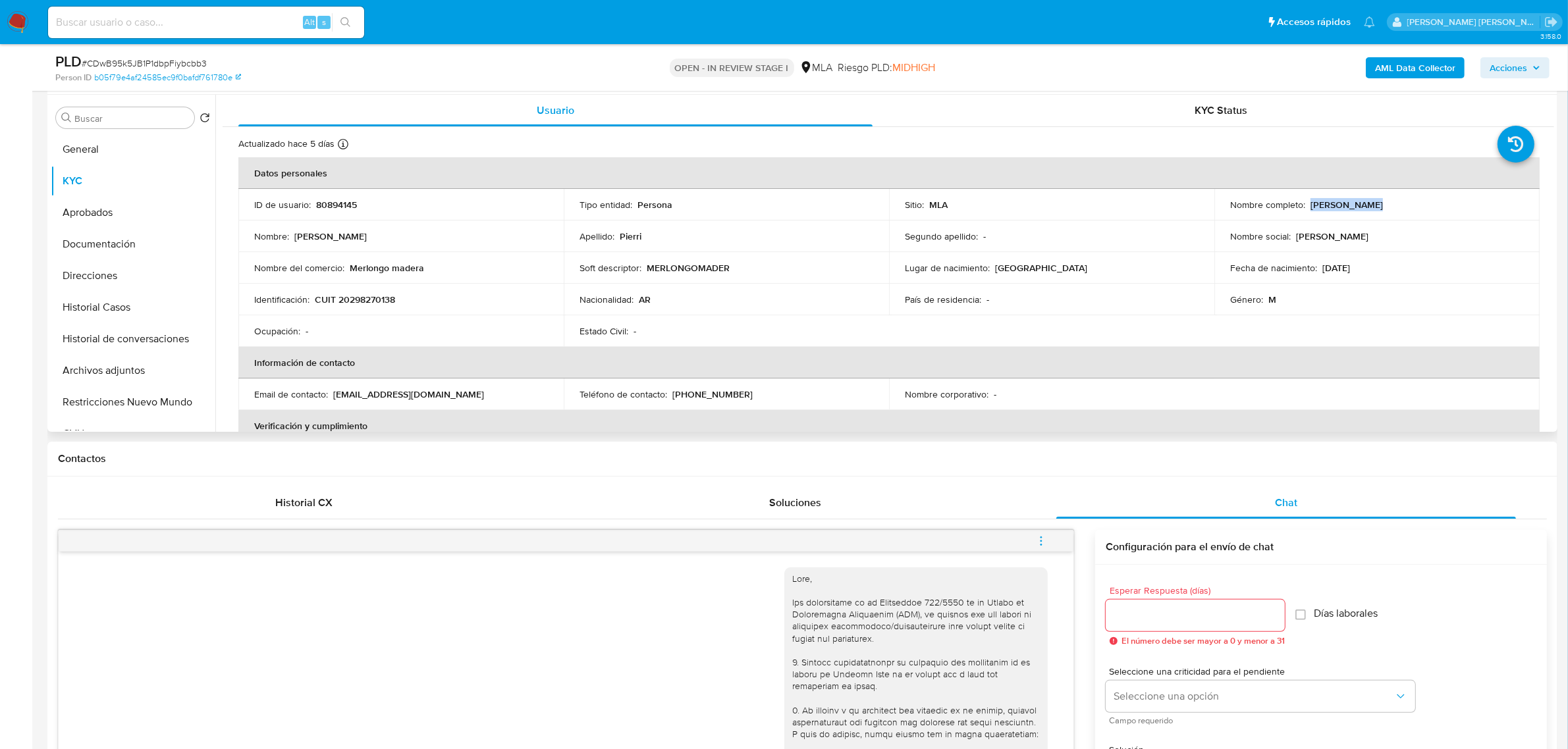
drag, startPoint x: 1307, startPoint y: 208, endPoint x: 1367, endPoint y: 205, distance: 60.1
click at [1367, 205] on div "Nombre completo : Marcos Pierri" at bounding box center [1376, 205] width 294 height 12
copy p "[PERSON_NAME]"
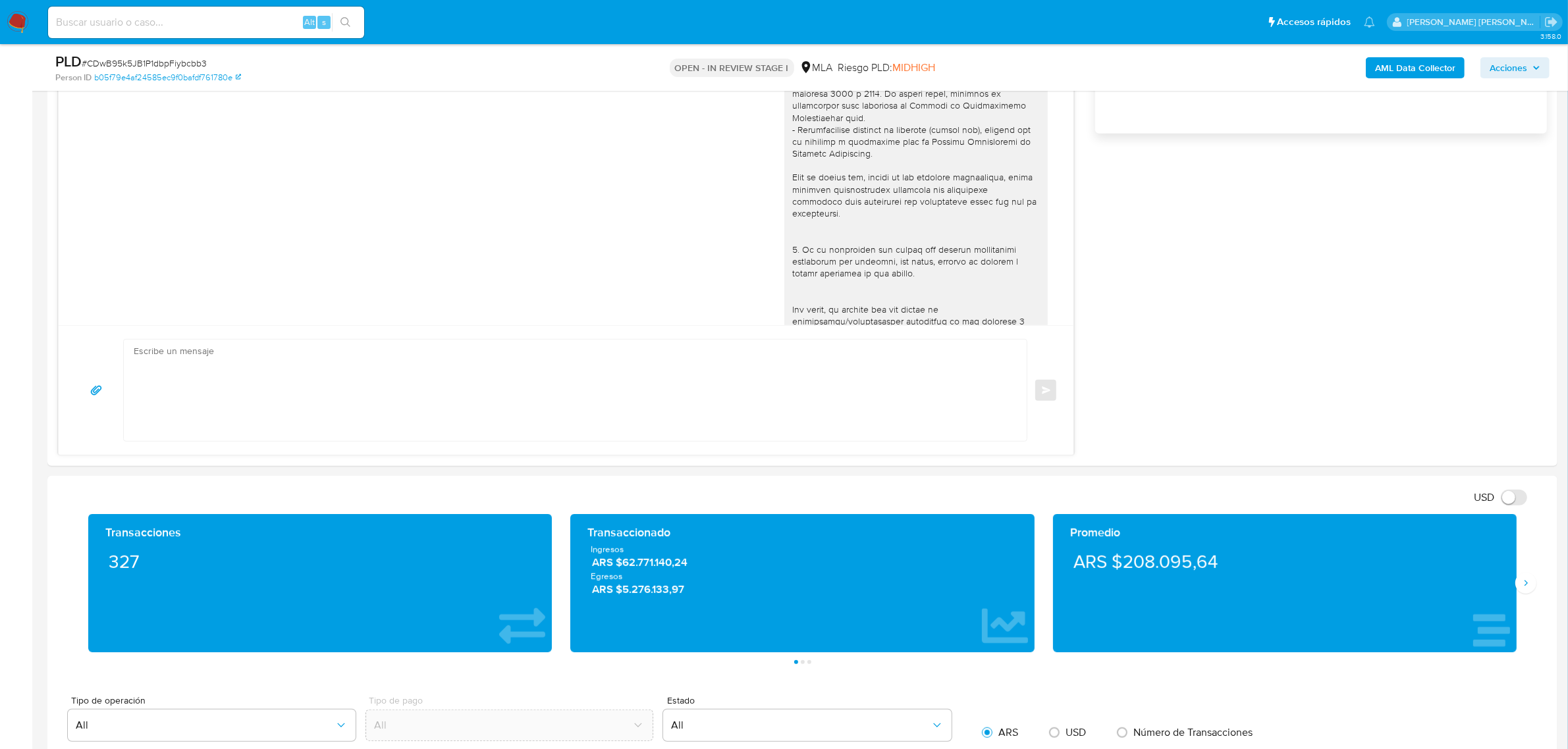
scroll to position [1070, 0]
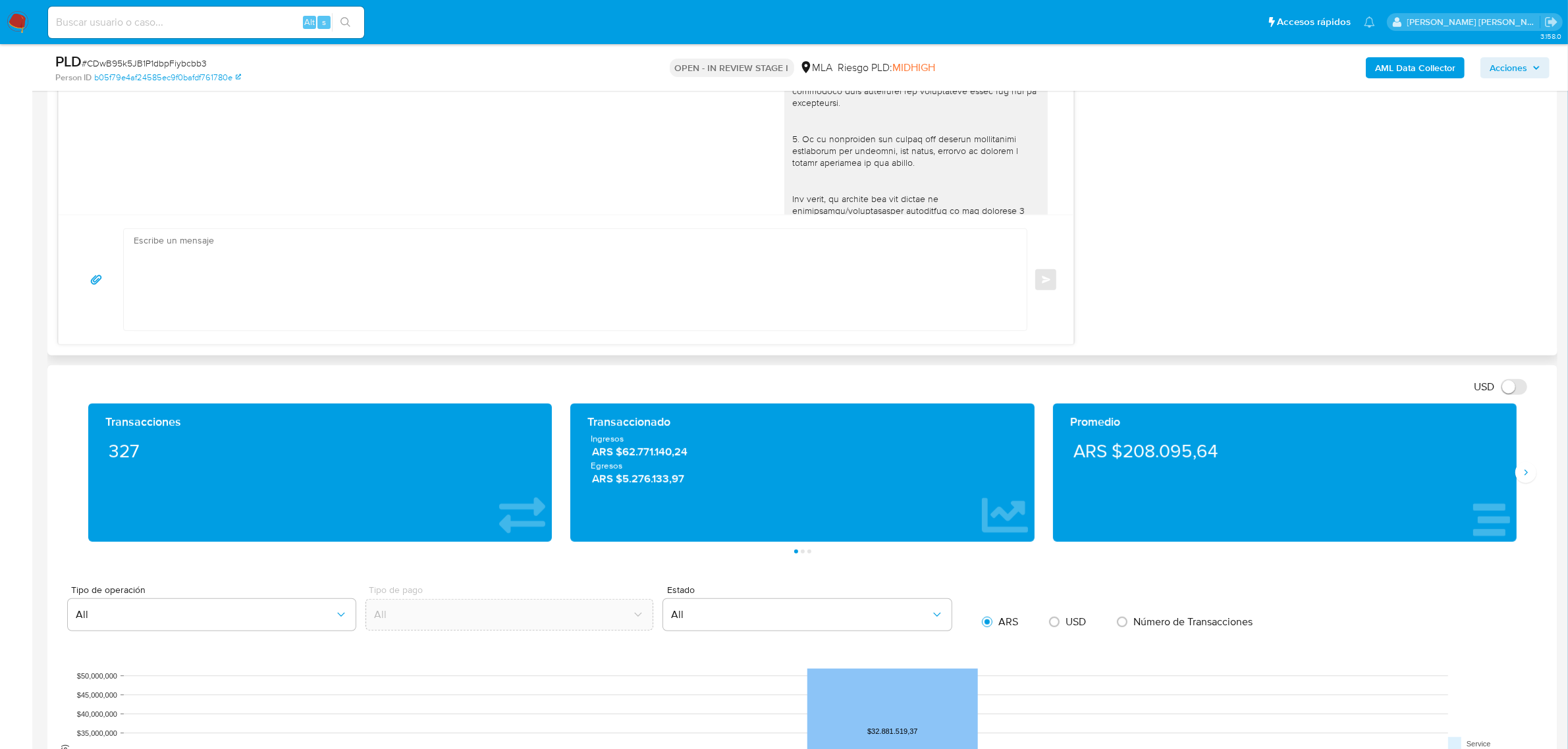
drag, startPoint x: 258, startPoint y: 265, endPoint x: 253, endPoint y: 254, distance: 12.1
click at [253, 255] on textarea at bounding box center [572, 280] width 877 height 101
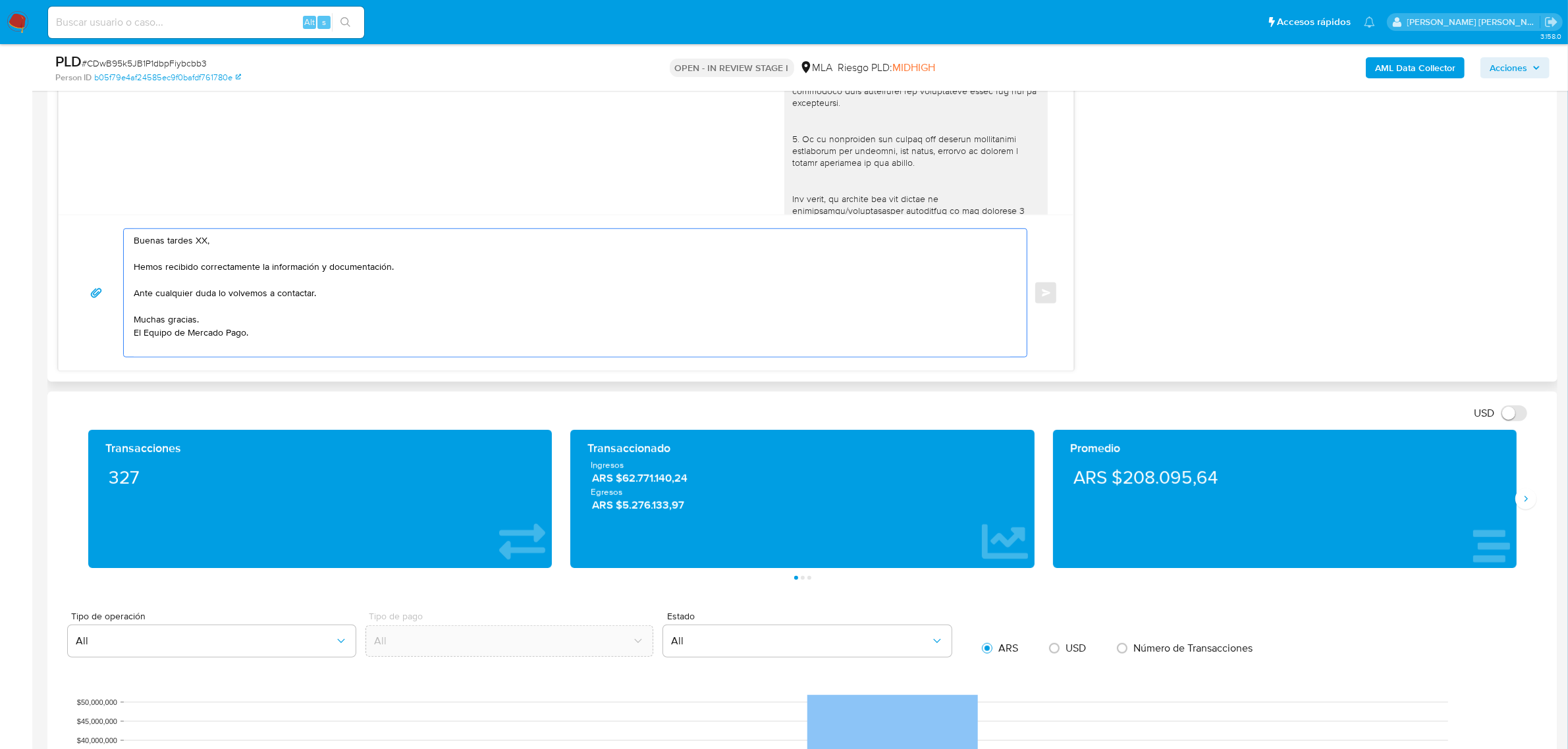
click at [198, 242] on textarea "Buenas tardes XX, Hemos recibido correctamente la información y documentación. …" at bounding box center [572, 293] width 877 height 128
paste textarea "[PERSON_NAME]"
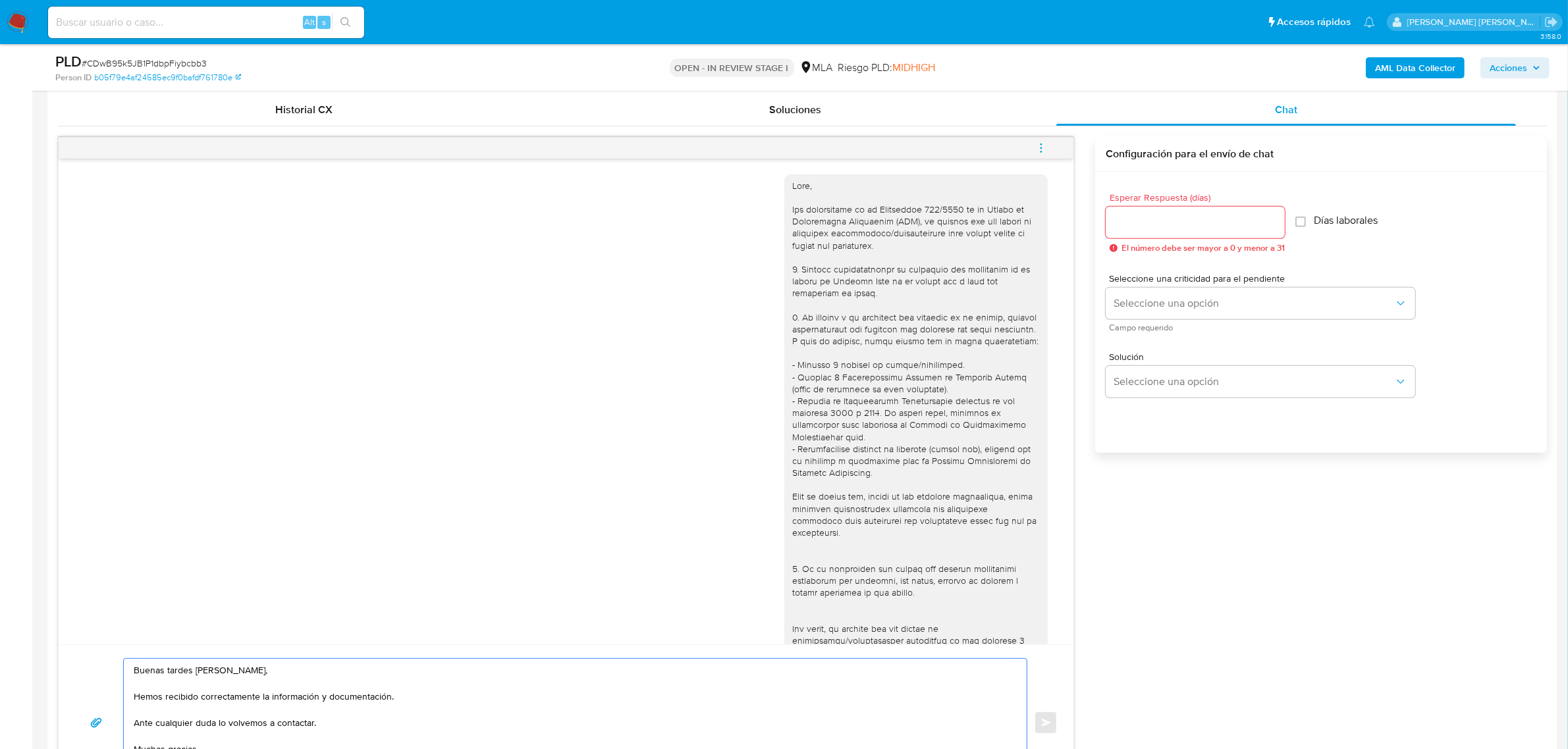
scroll to position [494, 0]
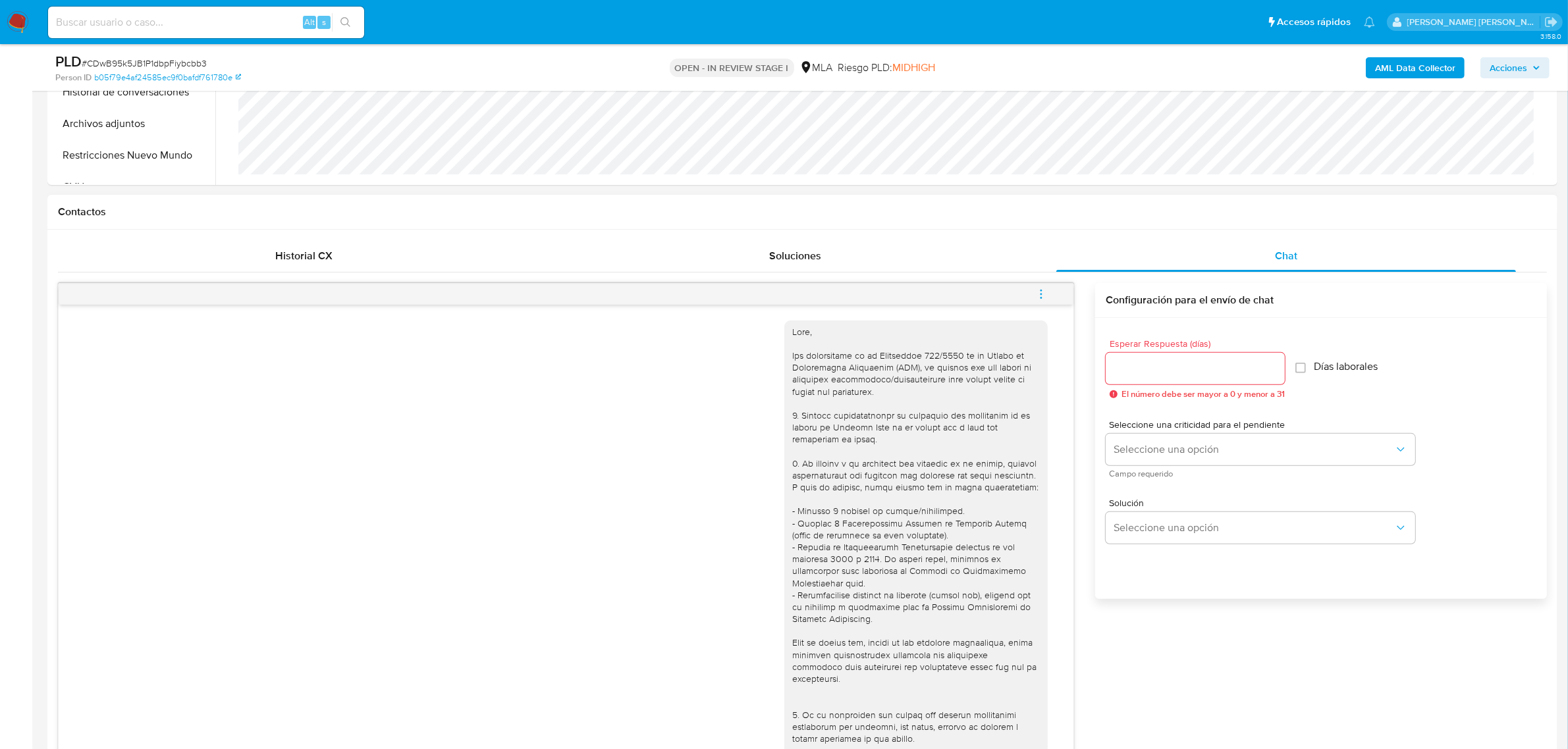
type textarea "Buenas tardes Marcos Pierri, Hemos recibido correctamente la información y docu…"
drag, startPoint x: 1210, startPoint y: 372, endPoint x: 1202, endPoint y: 363, distance: 12.0
click at [1202, 366] on input "Esperar Respuesta (días)" at bounding box center [1195, 369] width 179 height 18
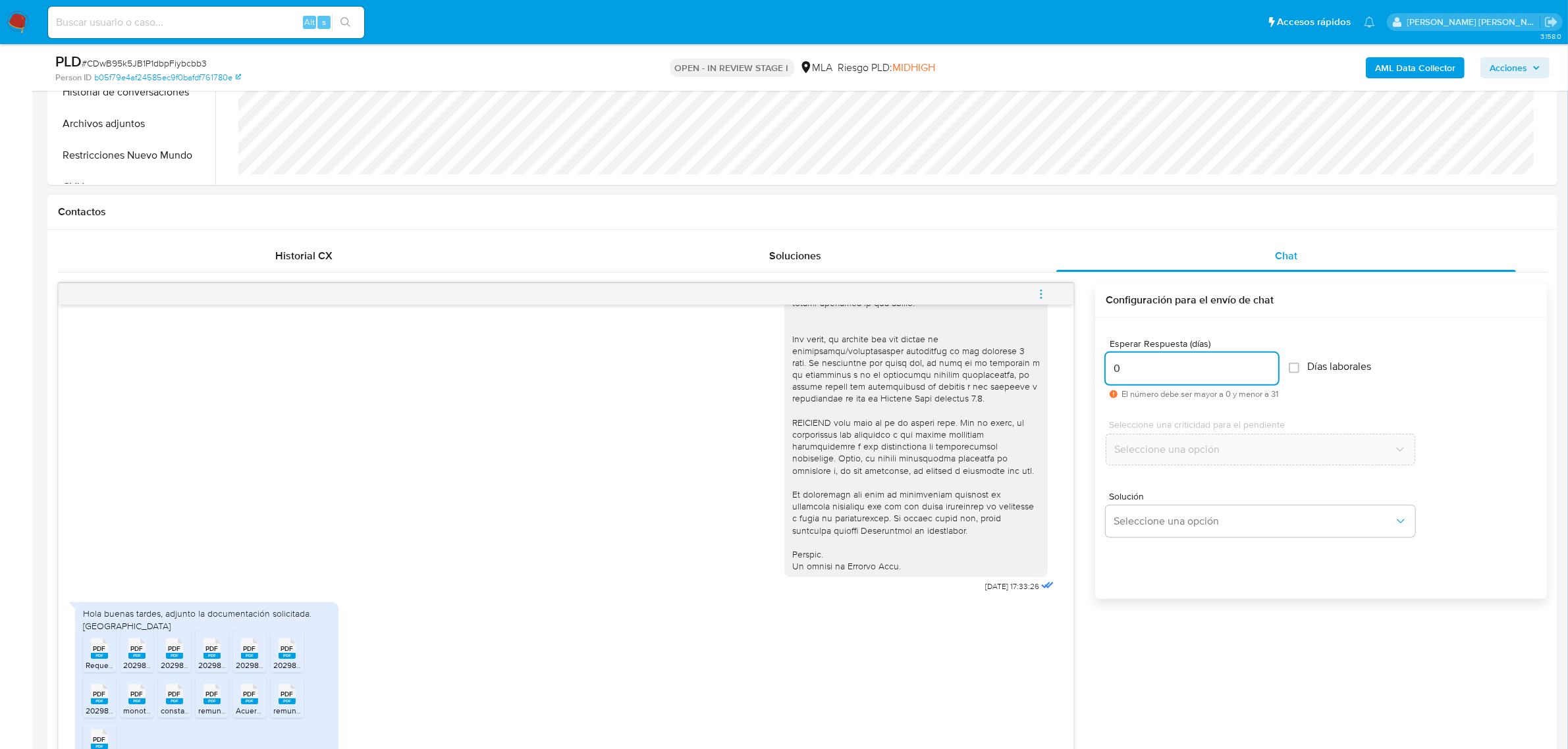
scroll to position [823, 0]
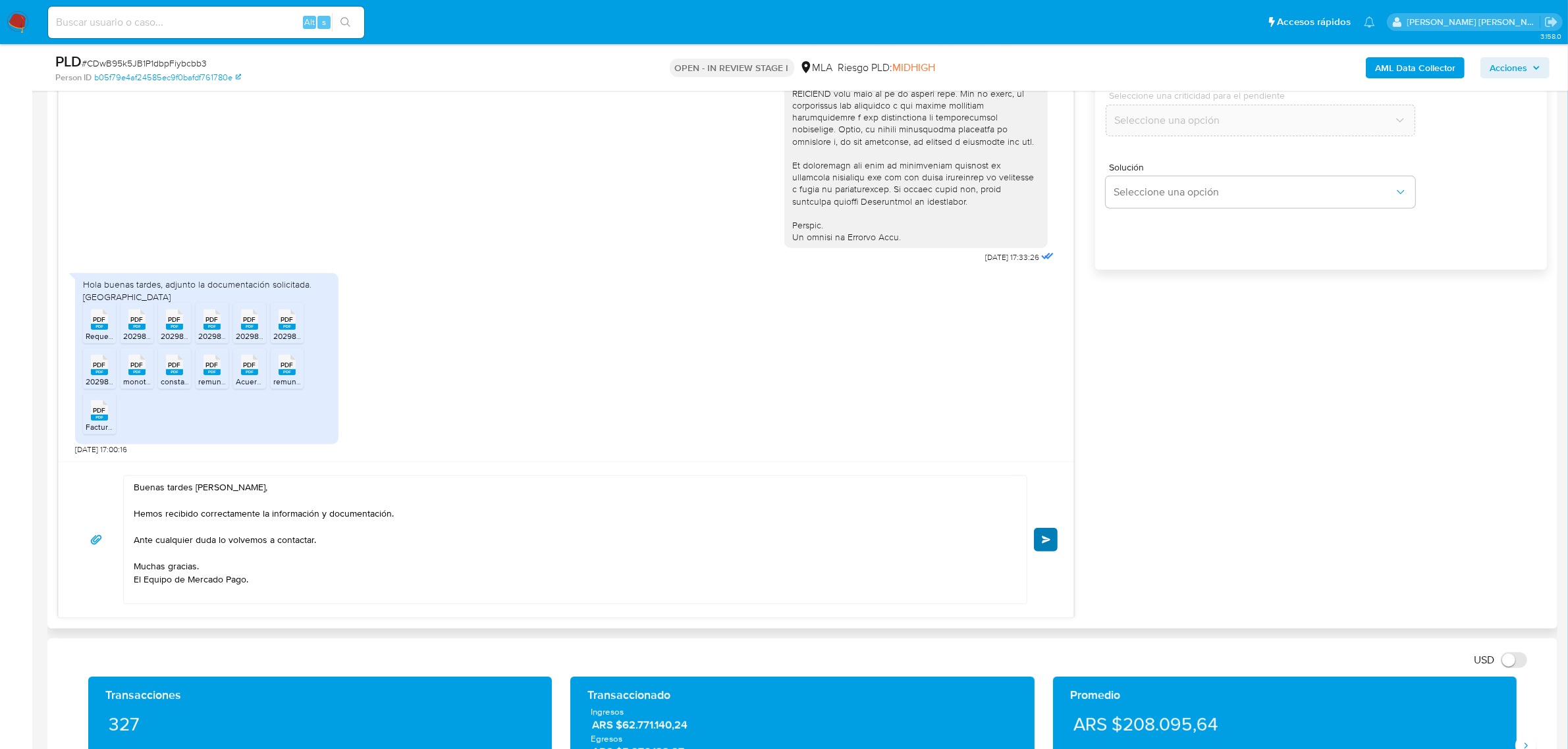
type input "0"
click at [1044, 538] on span "Enviar" at bounding box center [1046, 539] width 9 height 8
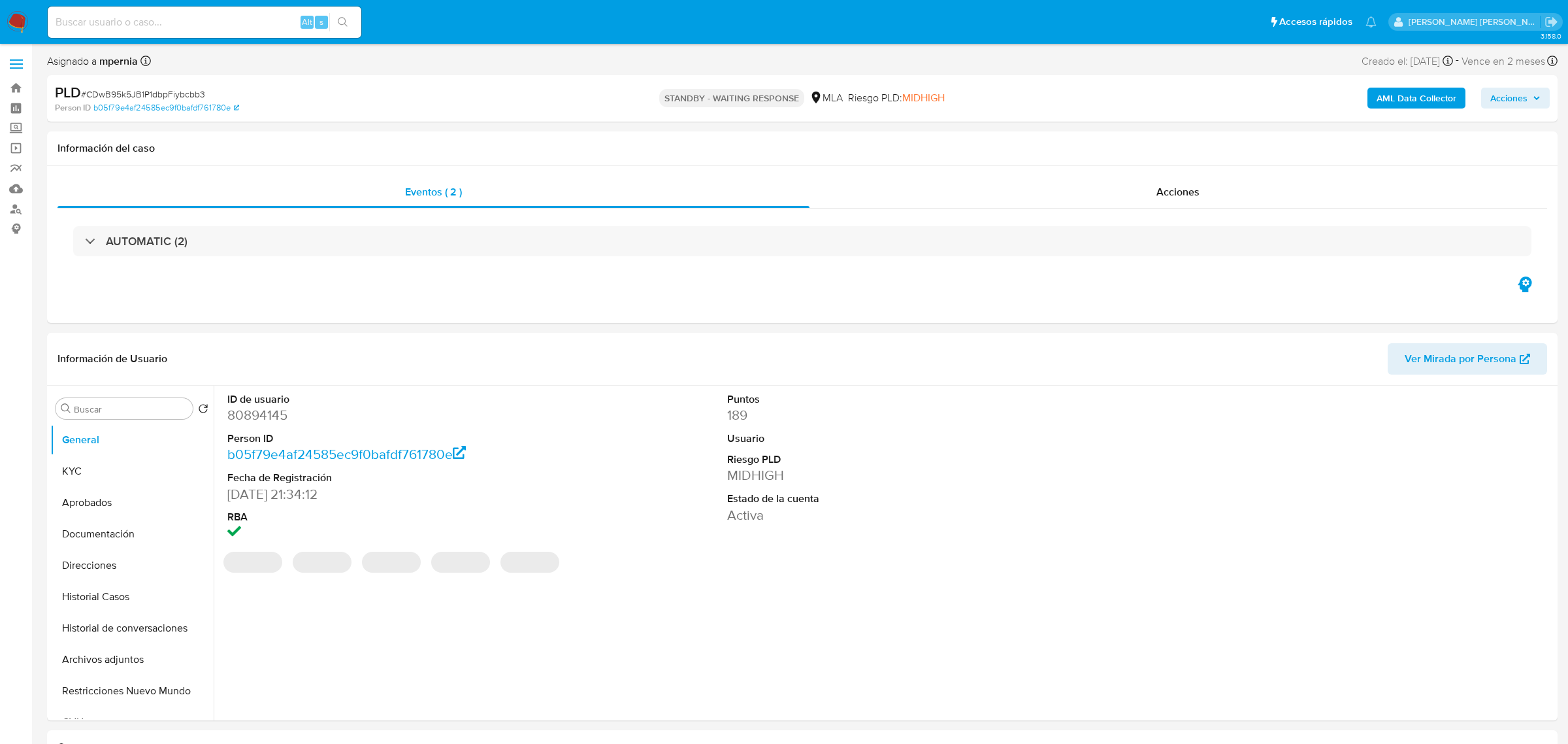
select select "10"
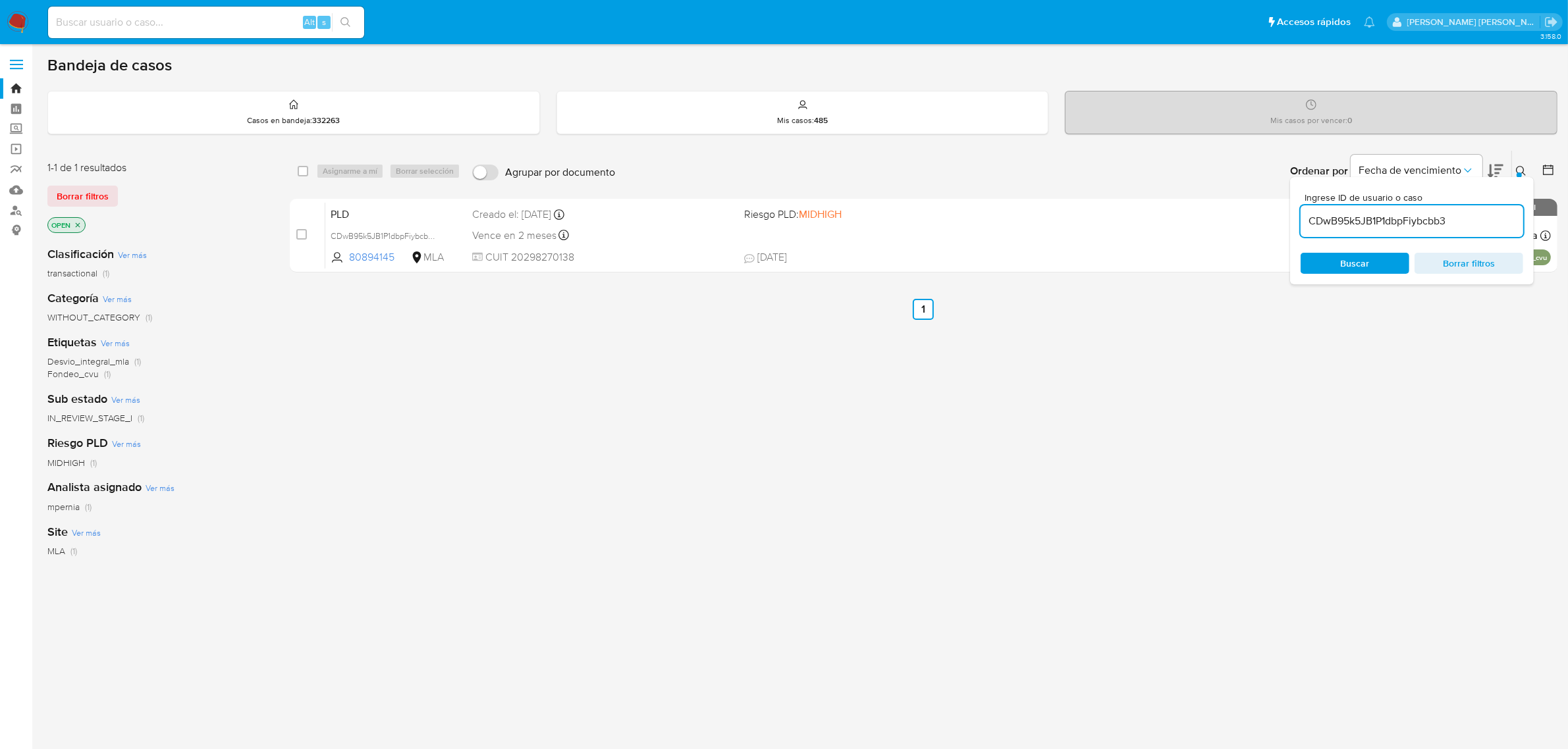
click at [296, 168] on div "select-all-cases-checkbox Asignarme a mí Borrar selección Agrupar por documento…" at bounding box center [923, 171] width 1267 height 41
click at [301, 173] on input "checkbox" at bounding box center [302, 170] width 10 height 10
checkbox input "true"
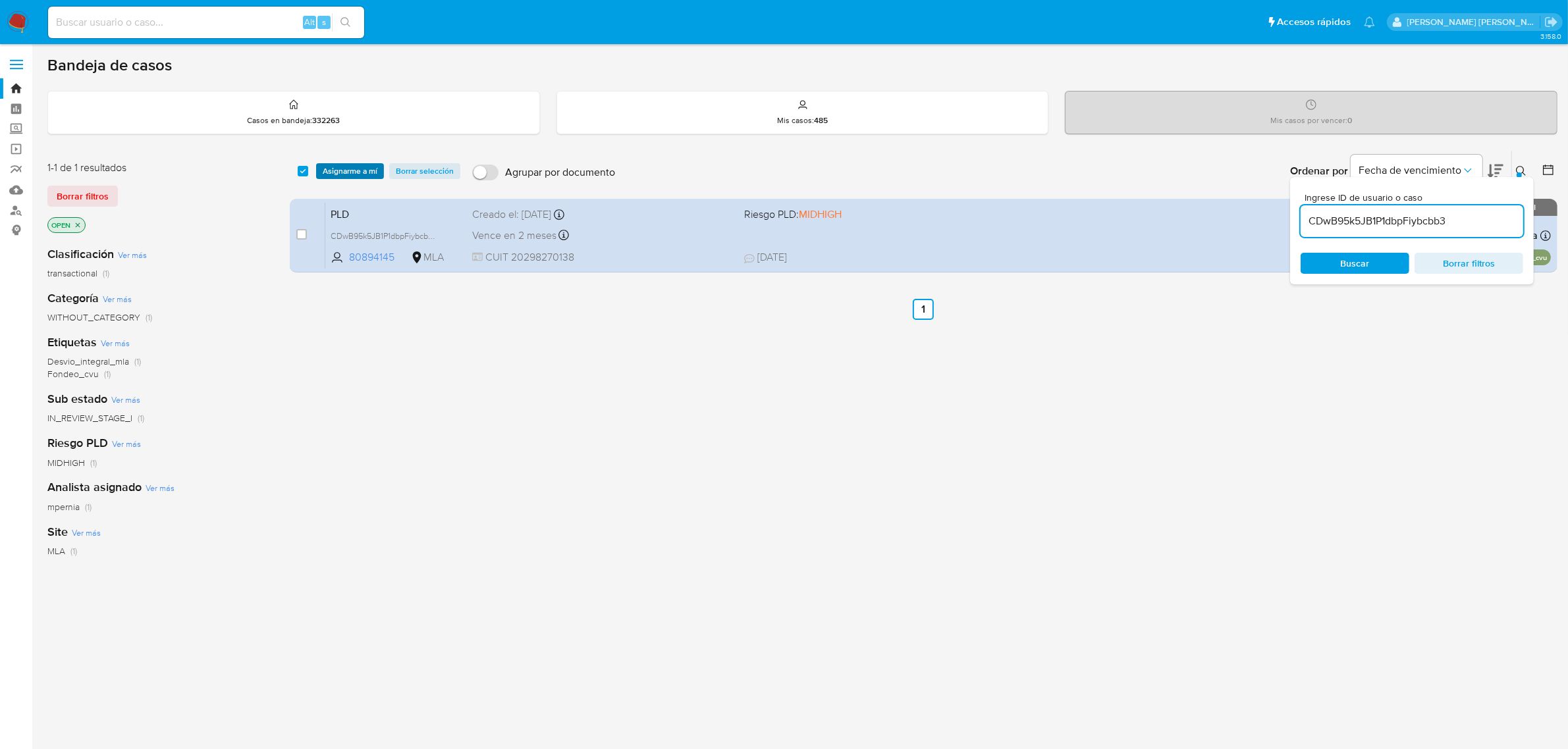
click at [331, 174] on span "Asignarme a mí" at bounding box center [349, 171] width 54 height 13
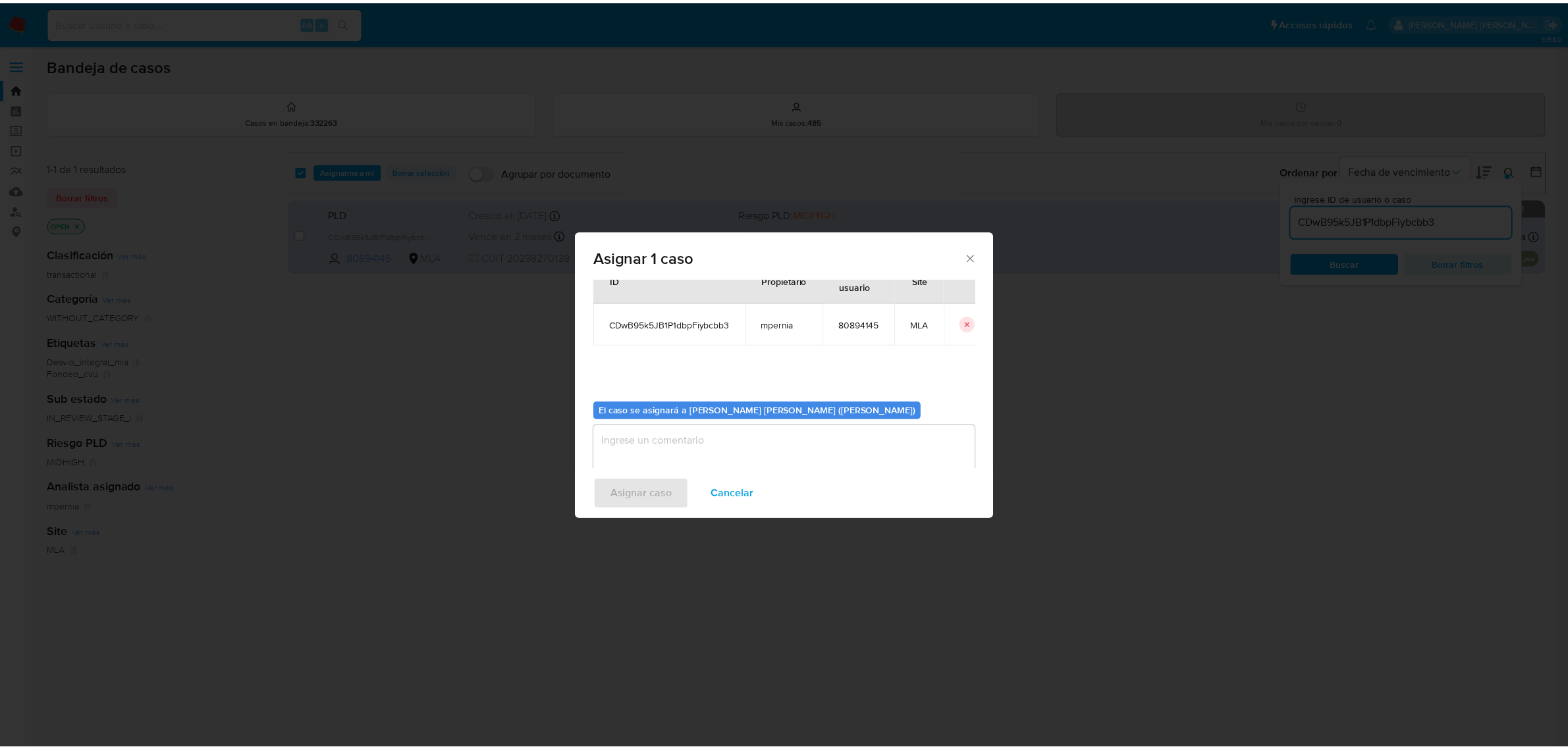
scroll to position [67, 0]
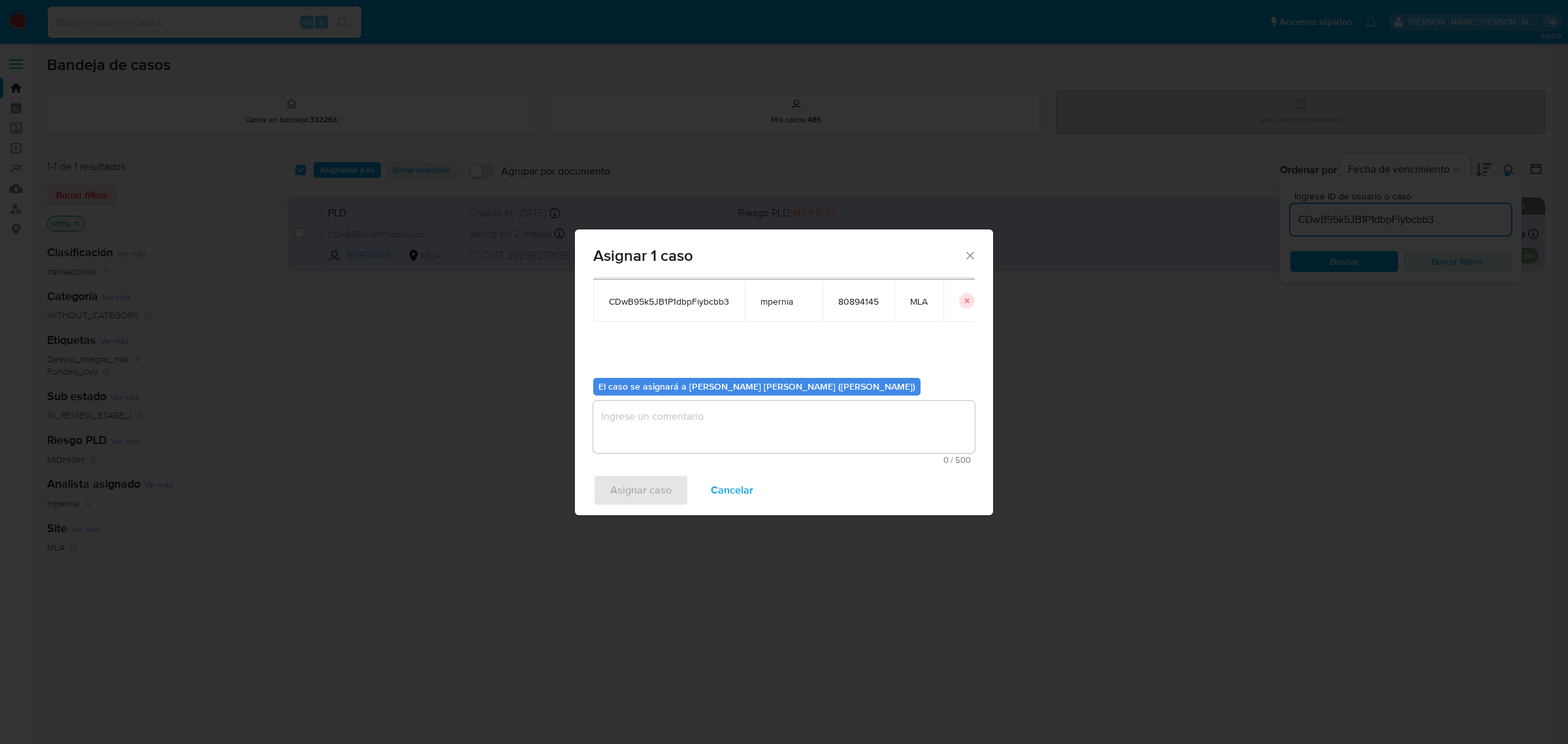
click at [731, 436] on textarea "assign-modal" at bounding box center [784, 426] width 381 height 52
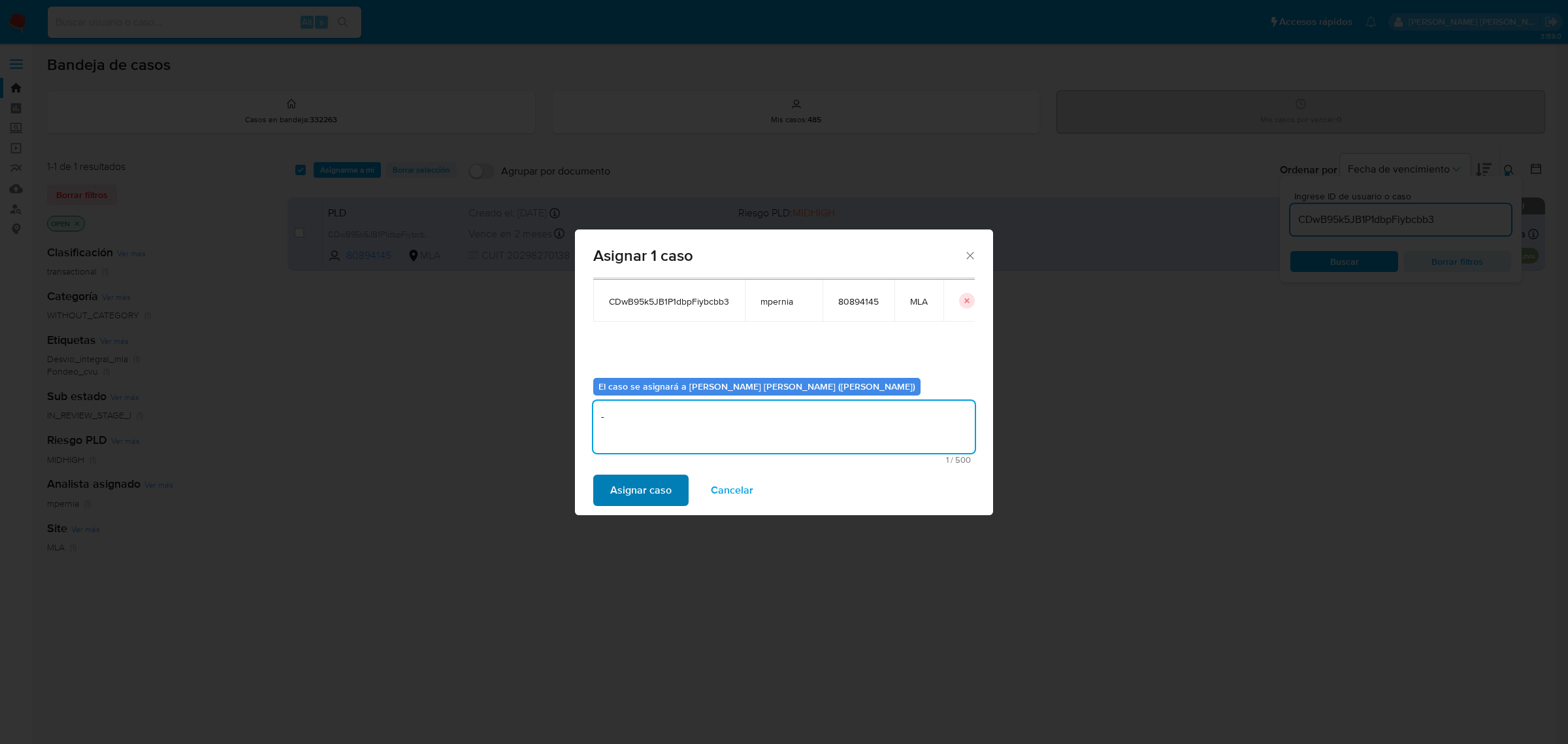
type textarea "-"
click at [657, 478] on span "Asignar caso" at bounding box center [640, 490] width 61 height 28
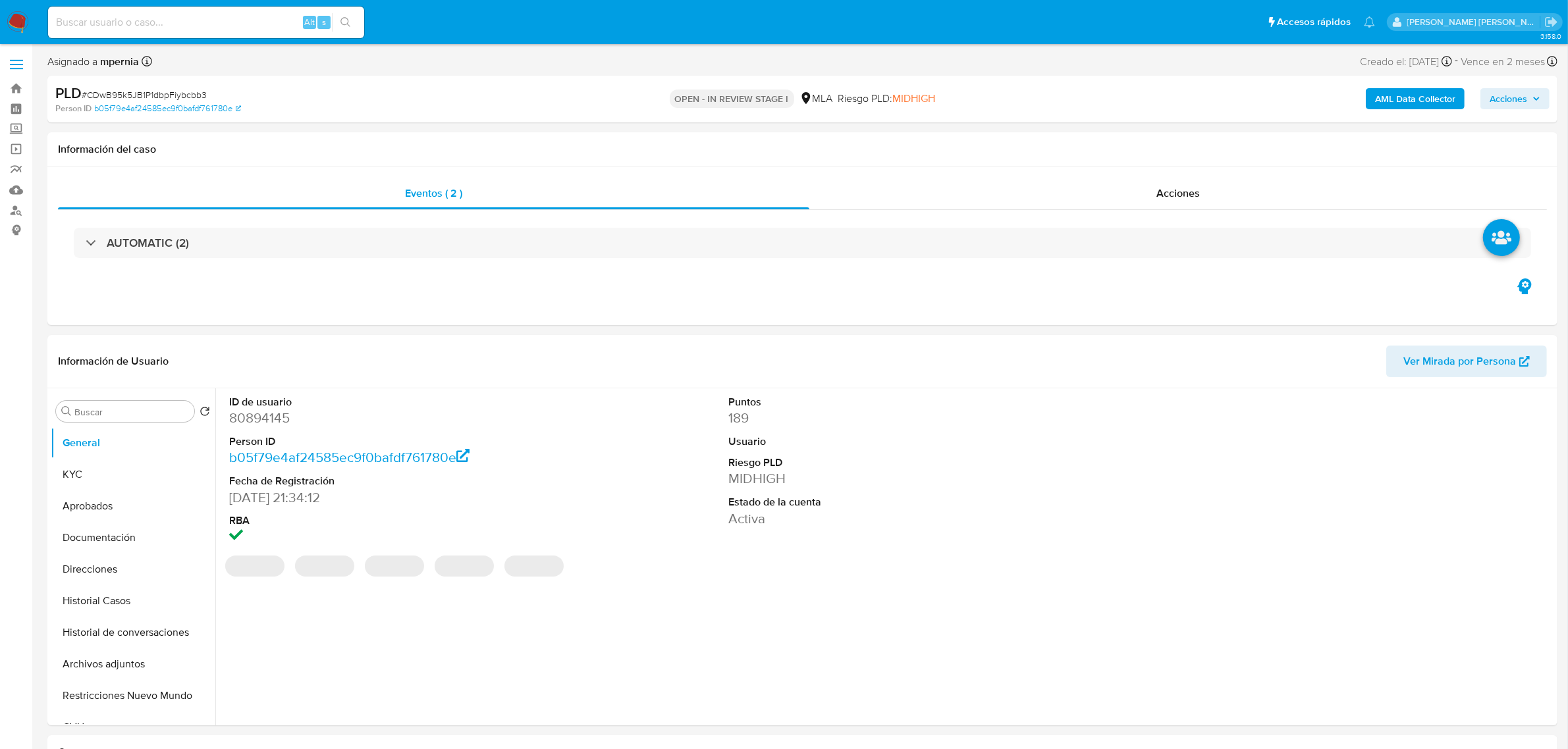
select select "10"
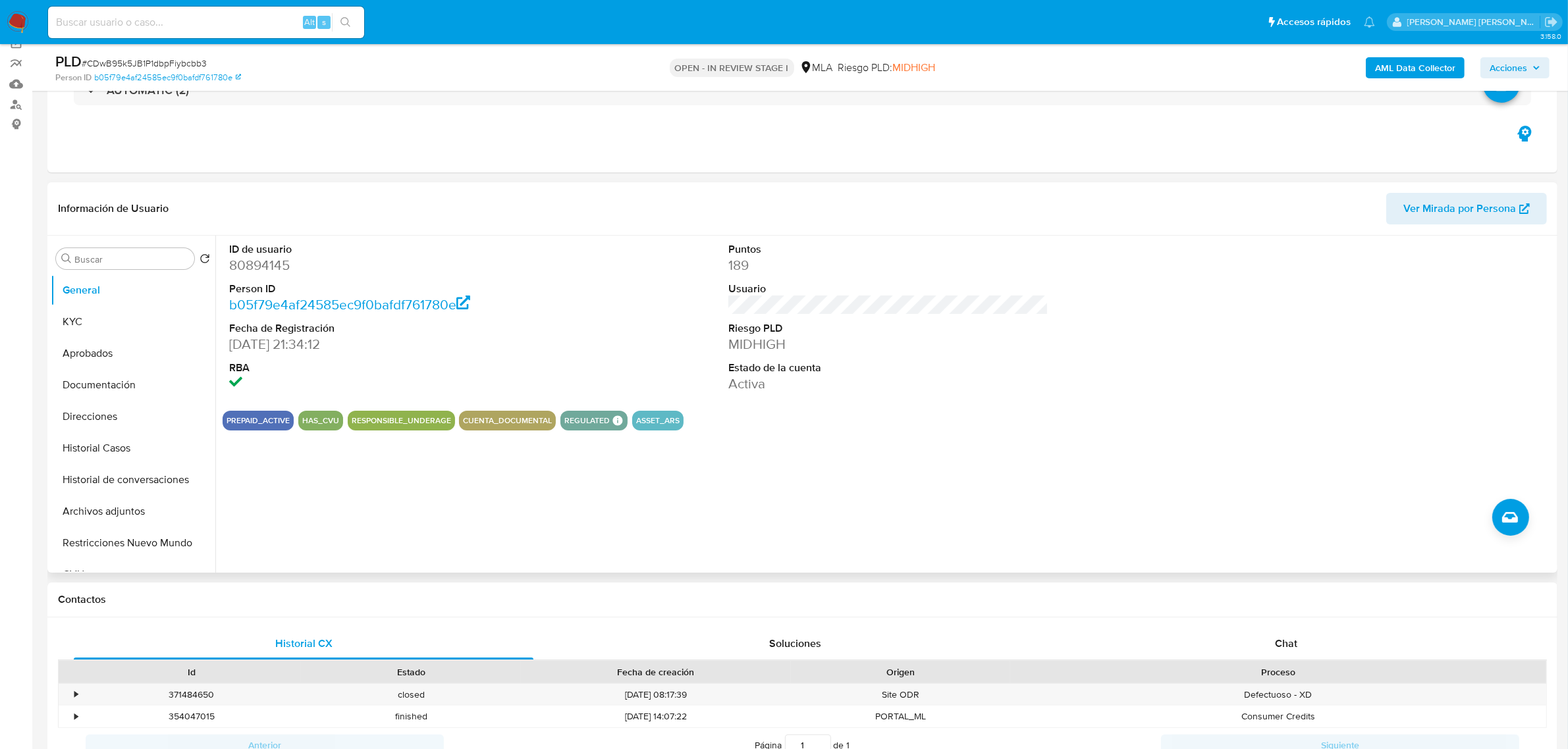
scroll to position [329, 0]
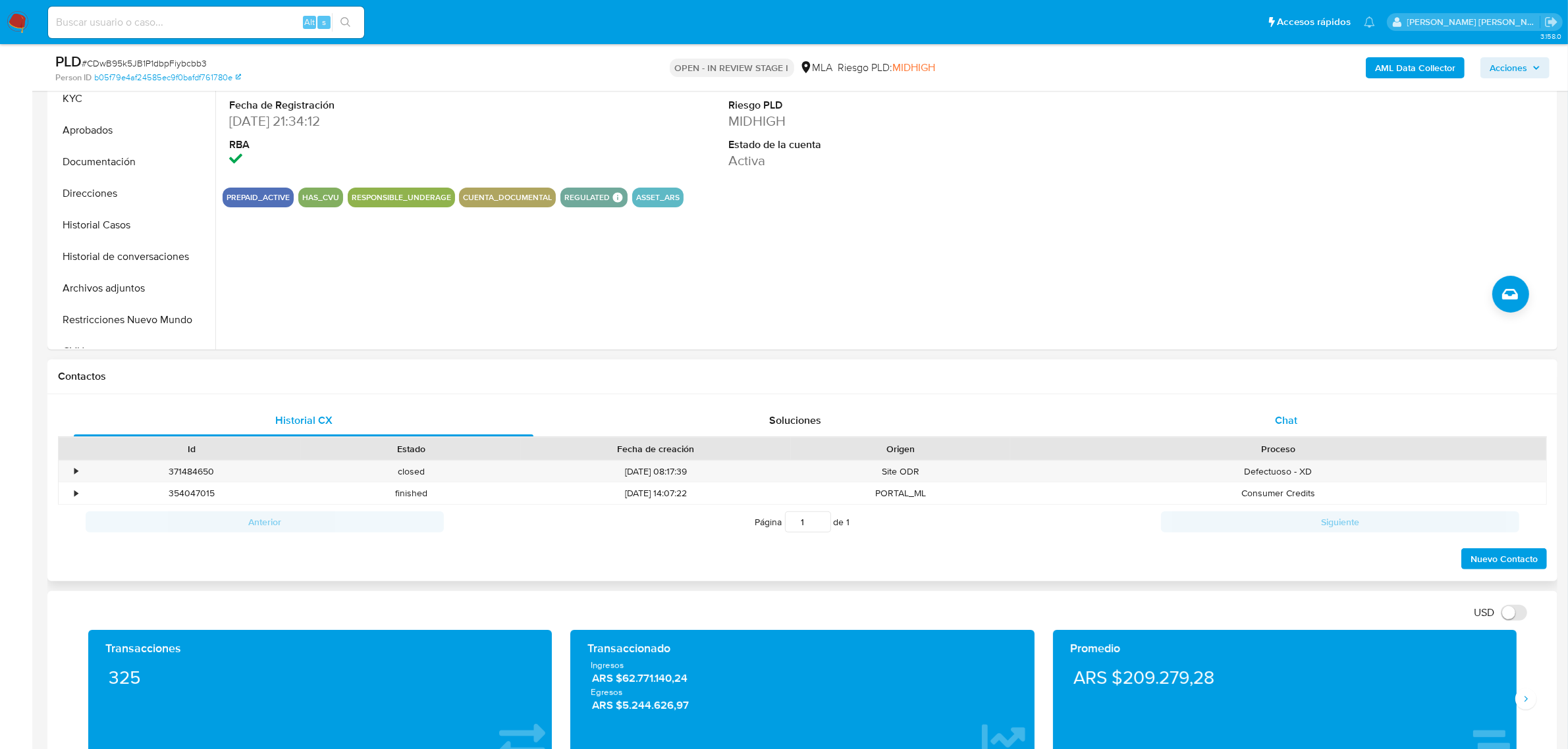
click at [1268, 415] on div "Chat" at bounding box center [1286, 420] width 460 height 31
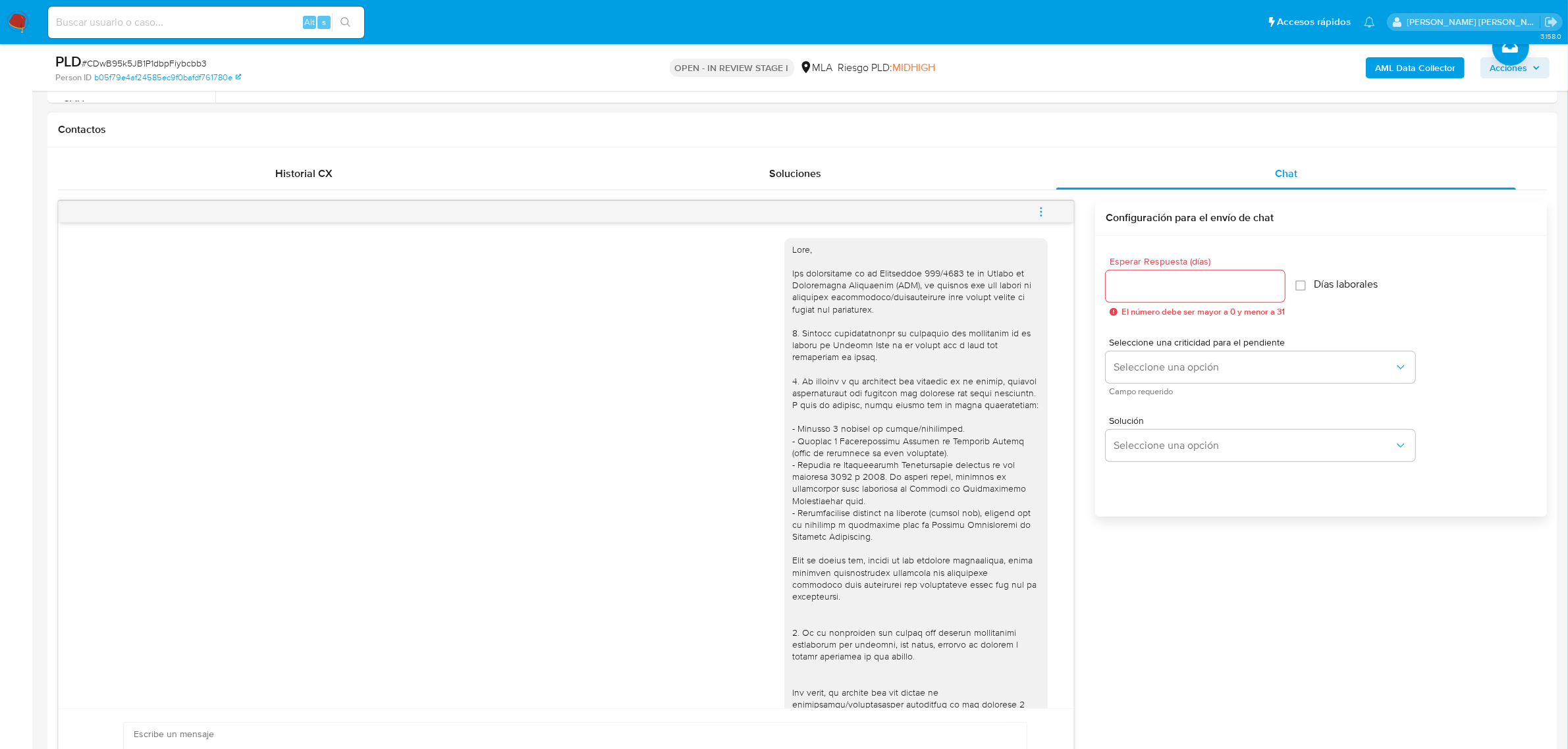
scroll to position [607, 0]
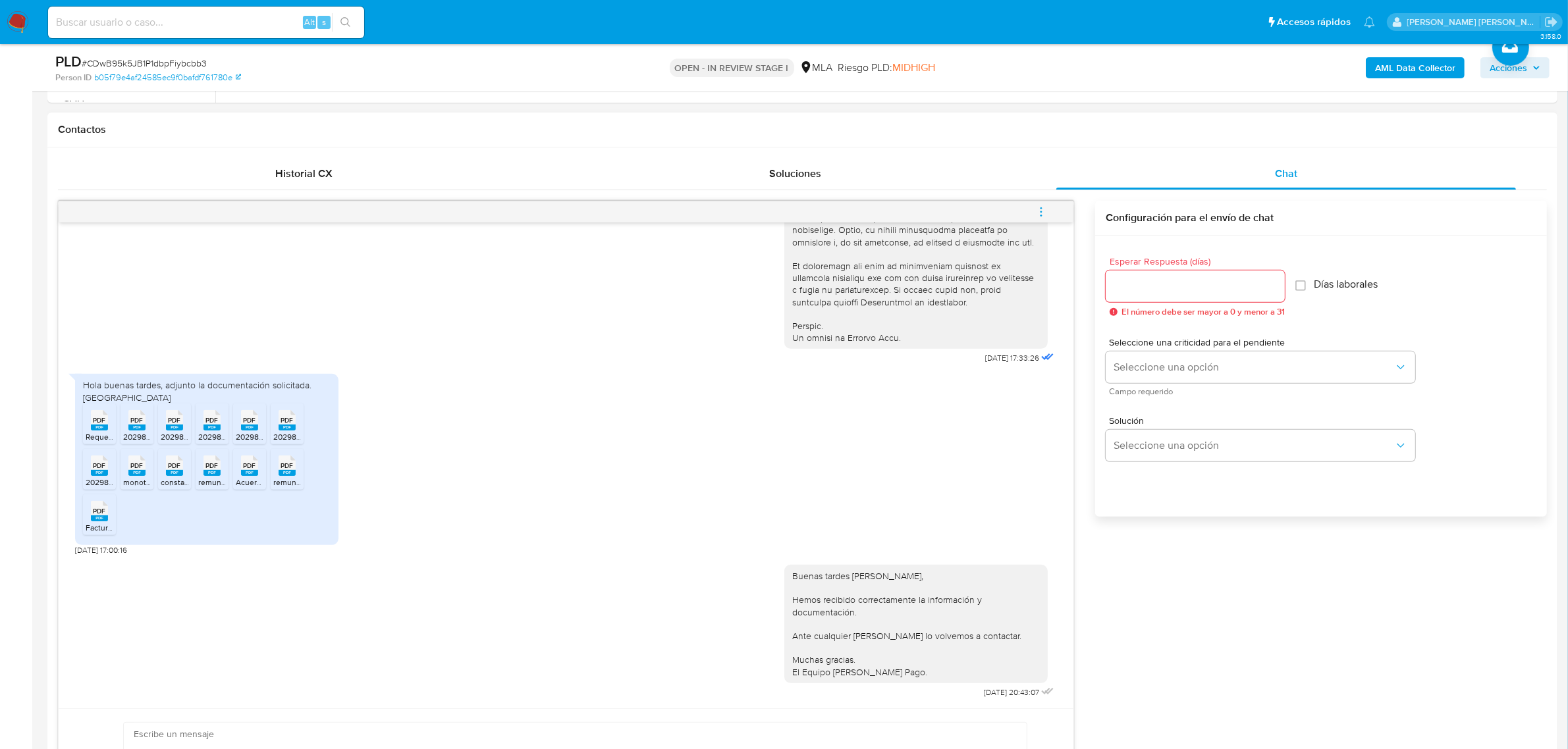
click at [1036, 213] on icon "menu-action" at bounding box center [1041, 212] width 12 height 12
click at [965, 193] on li "Cerrar conversación" at bounding box center [951, 188] width 135 height 24
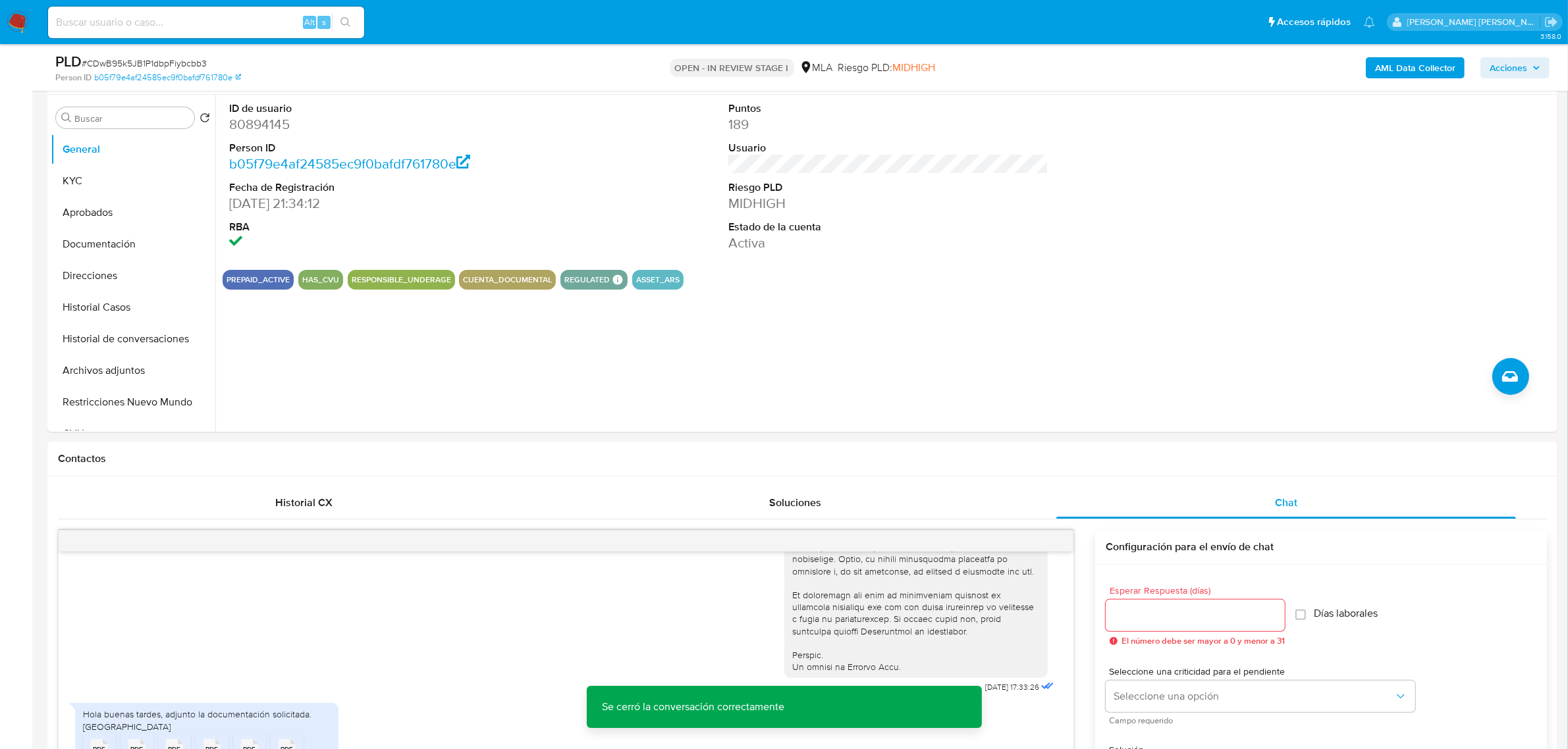
click at [1509, 67] on span "Acciones" at bounding box center [1508, 67] width 38 height 21
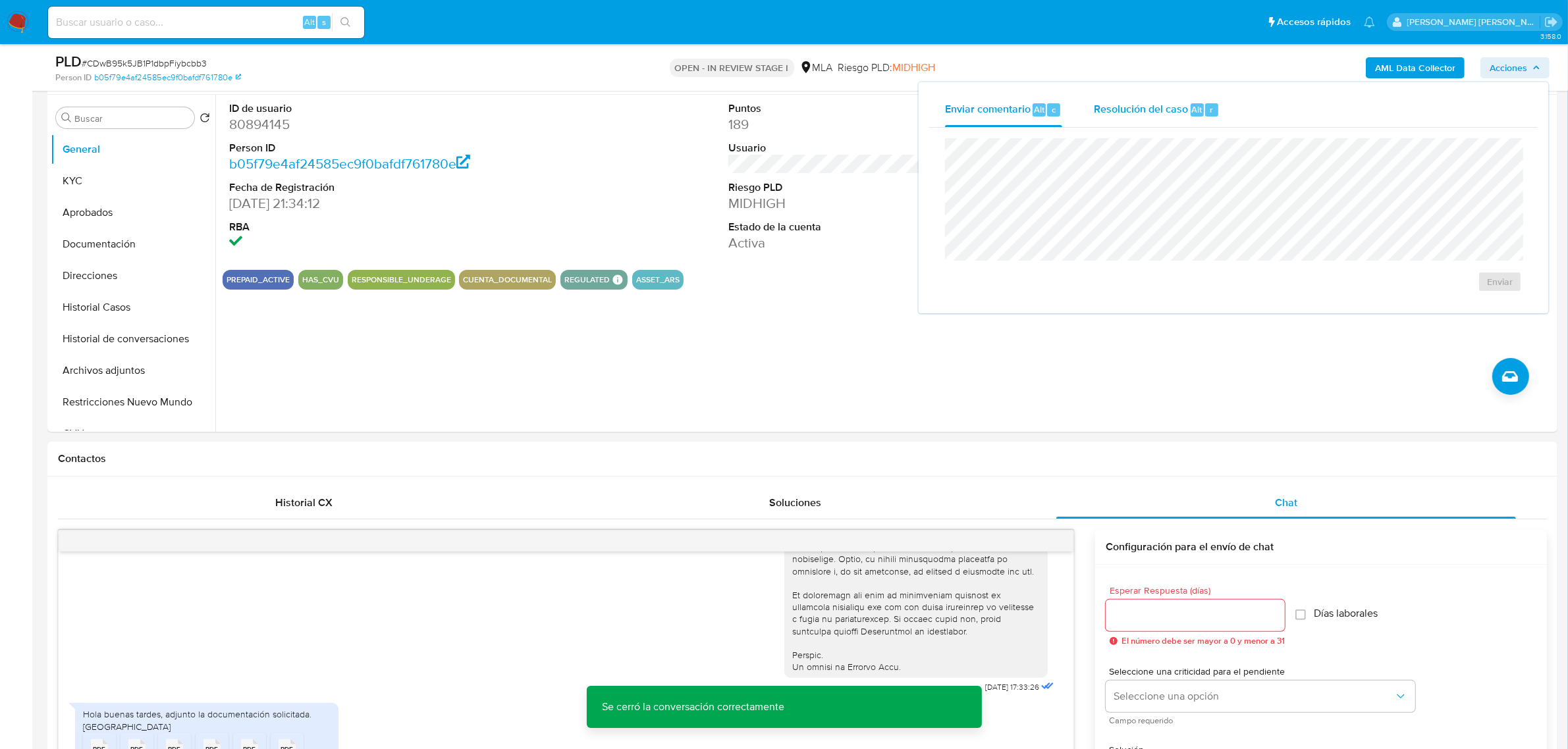
click at [1131, 102] on span "Resolución del caso" at bounding box center [1141, 109] width 94 height 15
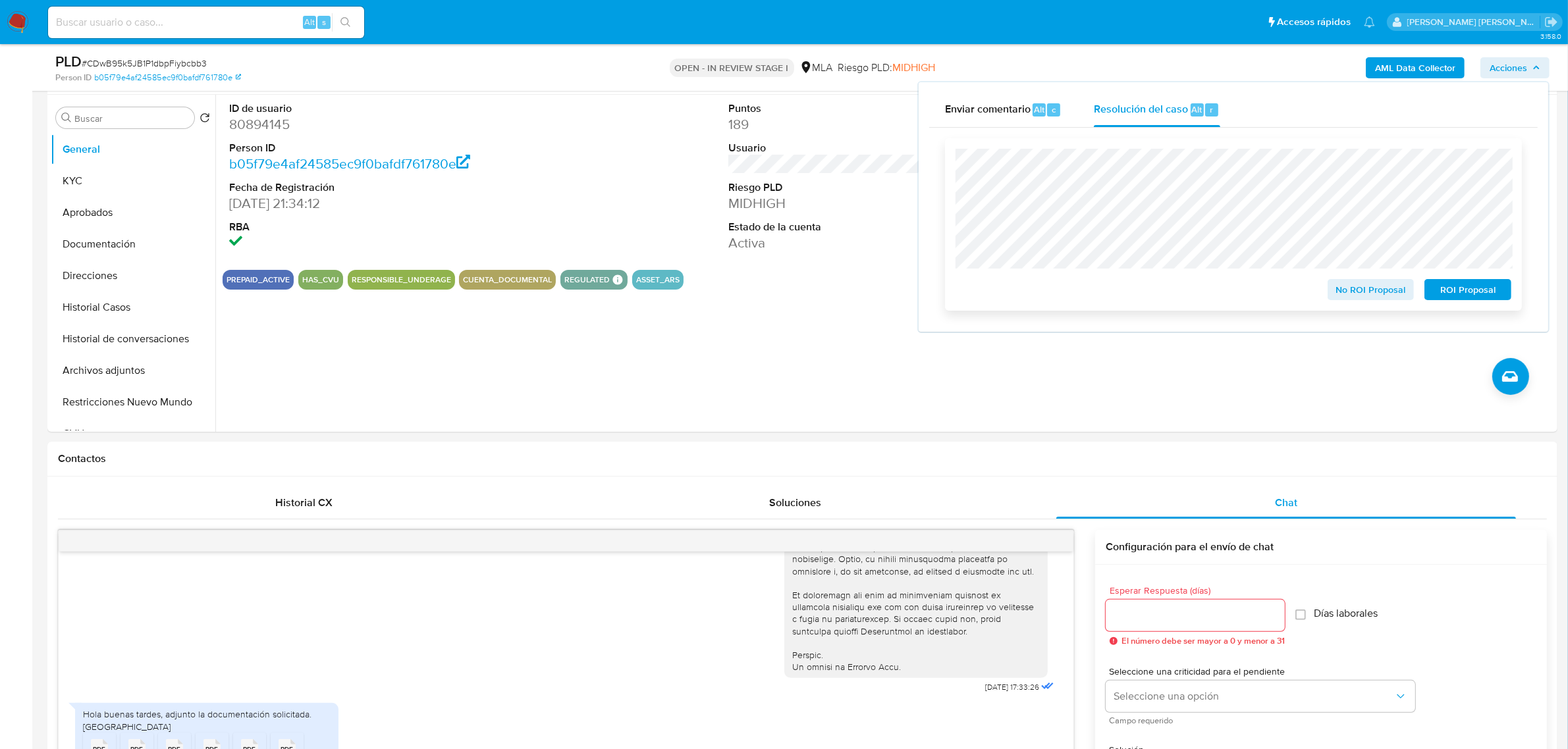
click at [1352, 281] on span "No ROI Proposal" at bounding box center [1371, 289] width 68 height 18
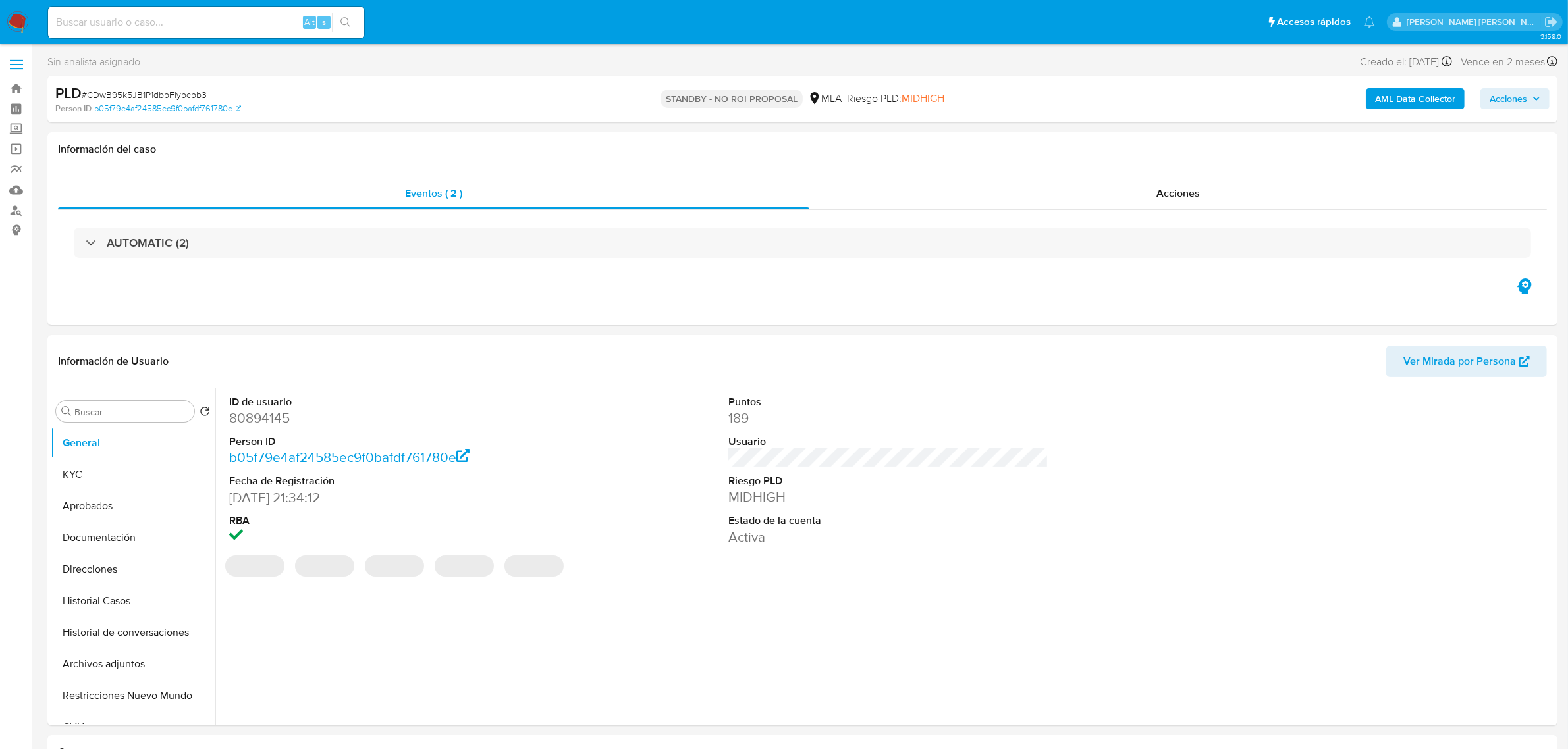
select select "10"
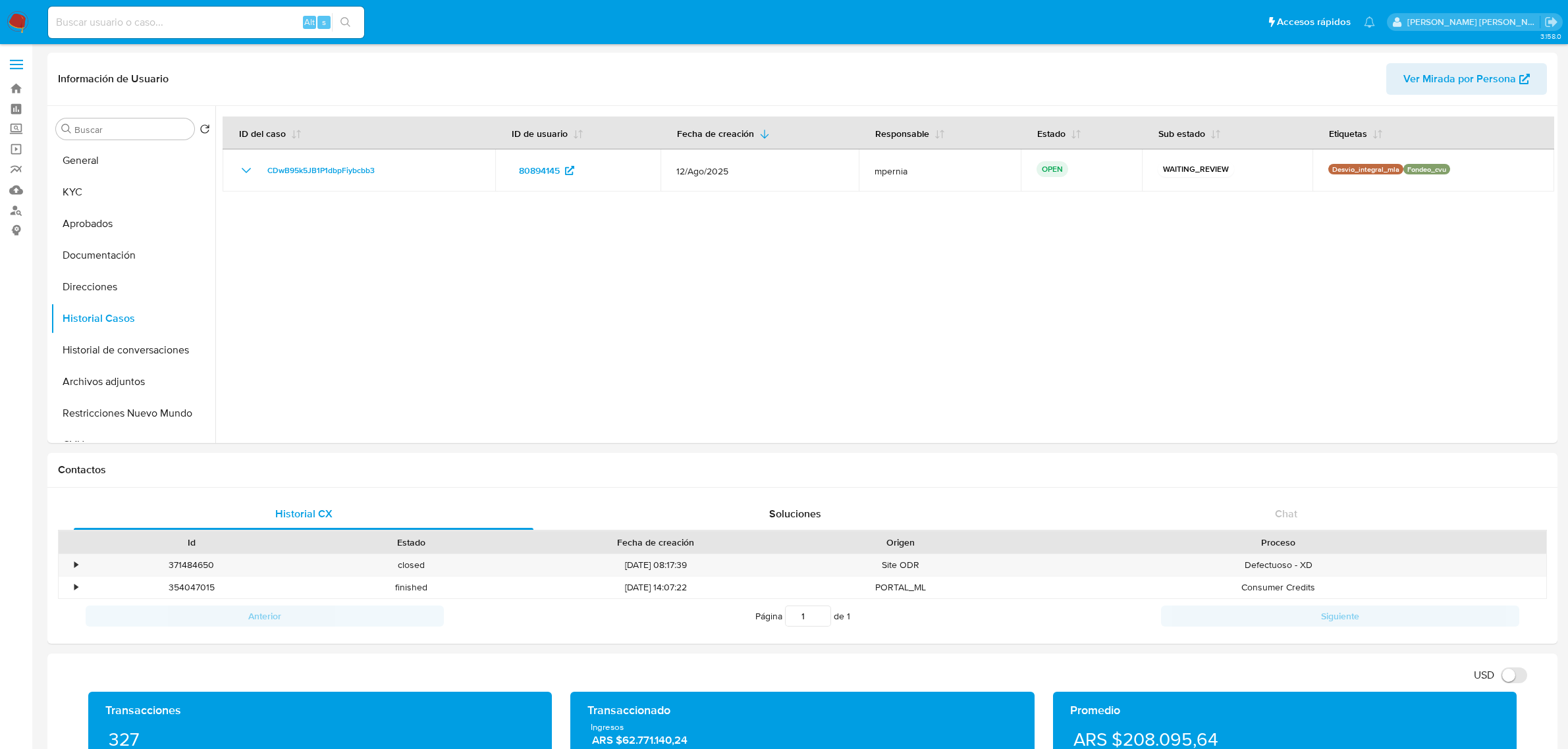
select select "10"
click at [124, 254] on button "Documentación" at bounding box center [127, 255] width 154 height 31
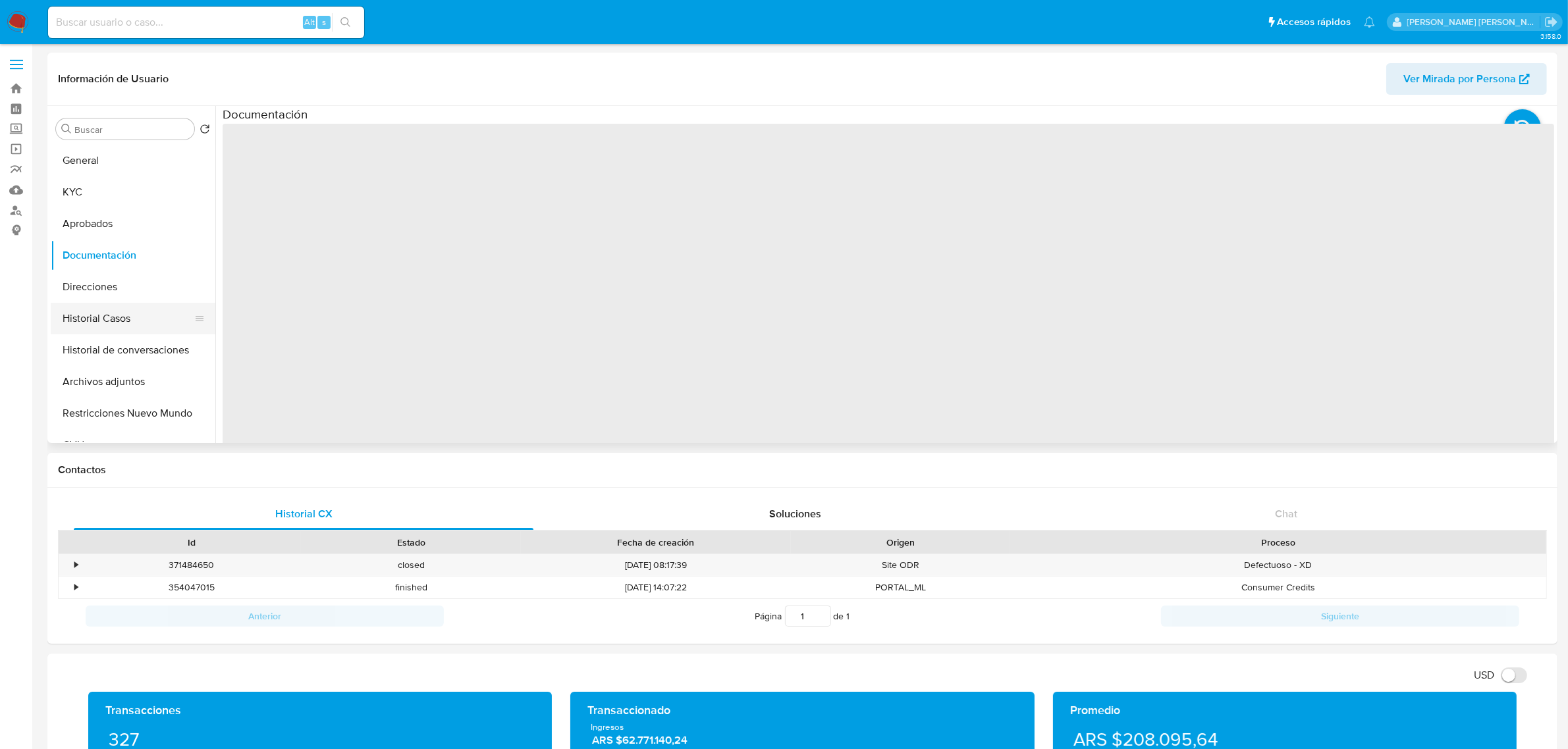
click at [104, 327] on button "Historial Casos" at bounding box center [127, 319] width 154 height 31
